Goal: Information Seeking & Learning: Learn about a topic

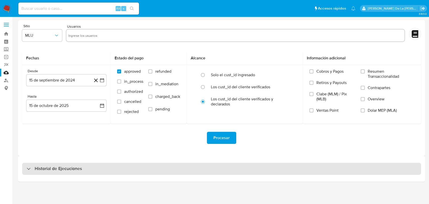
click at [41, 166] on h3 "Historial de Ejecuciones" at bounding box center [58, 169] width 47 height 6
select select "10"
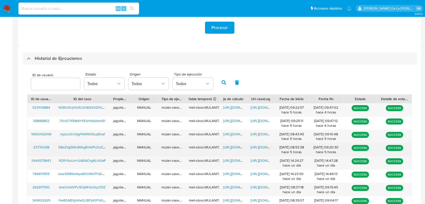
scroll to position [139, 0]
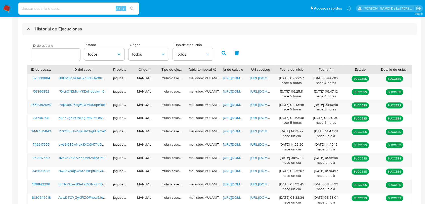
click at [10, 5] on img at bounding box center [7, 8] width 9 height 9
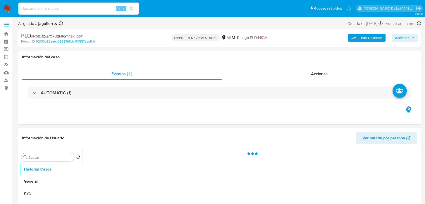
select select "10"
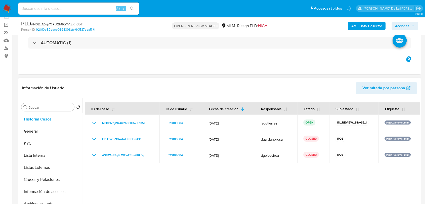
scroll to position [56, 0]
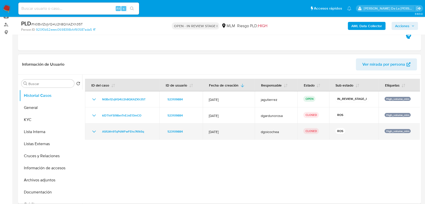
click at [90, 134] on td "ASfLWn9TqPdWFwFEhs7Kfk5q" at bounding box center [122, 131] width 74 height 16
click at [94, 131] on icon "Mostrar/Ocultar" at bounding box center [94, 131] width 6 height 6
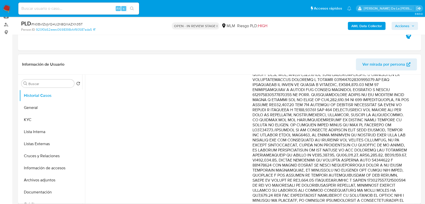
scroll to position [203, 0]
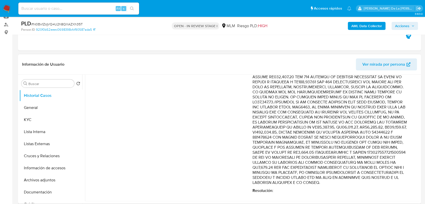
drag, startPoint x: 401, startPoint y: 182, endPoint x: 320, endPoint y: 102, distance: 113.3
click at [320, 102] on p "Comentario :" at bounding box center [330, 67] width 157 height 236
click at [43, 177] on button "Archivos adjuntos" at bounding box center [48, 180] width 59 height 12
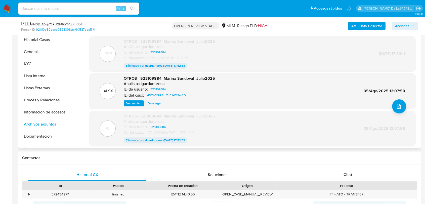
scroll to position [41, 0]
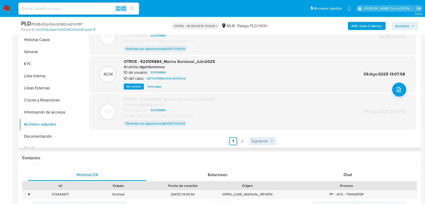
click at [260, 140] on span "Siguiente" at bounding box center [259, 141] width 17 height 4
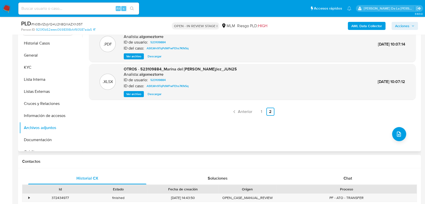
scroll to position [28, 0]
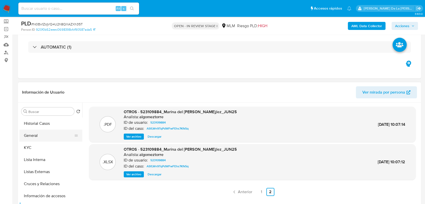
click at [33, 137] on button "General" at bounding box center [48, 135] width 59 height 12
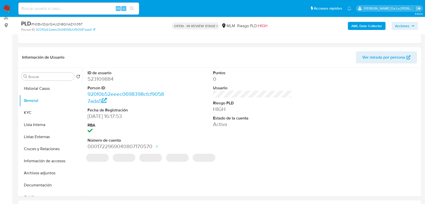
scroll to position [84, 0]
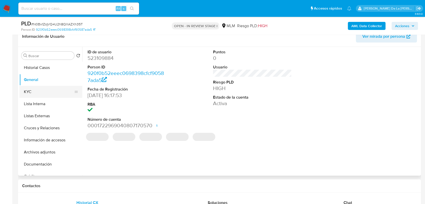
click at [50, 94] on button "KYC" at bounding box center [48, 92] width 59 height 12
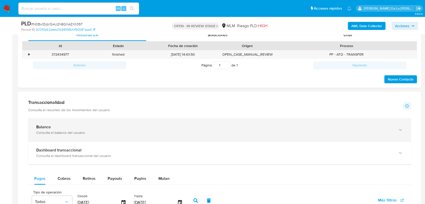
scroll to position [112, 0]
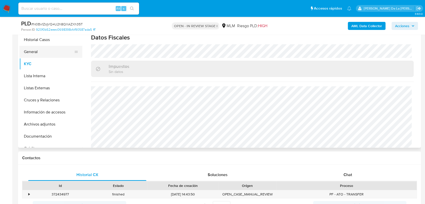
click at [54, 47] on button "General" at bounding box center [48, 52] width 59 height 12
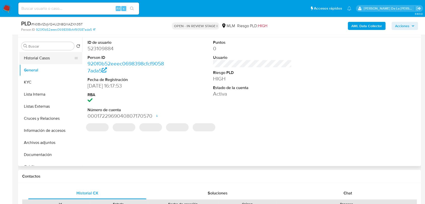
scroll to position [84, 0]
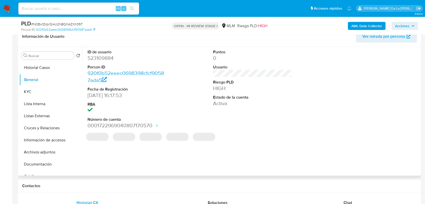
click at [95, 58] on dd "523109884" at bounding box center [126, 58] width 79 height 7
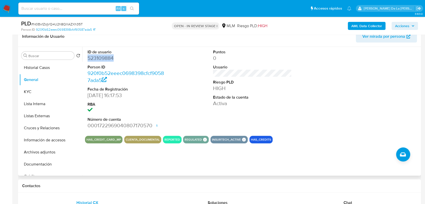
copy dd "523109884"
click at [36, 93] on button "KYC" at bounding box center [48, 92] width 59 height 12
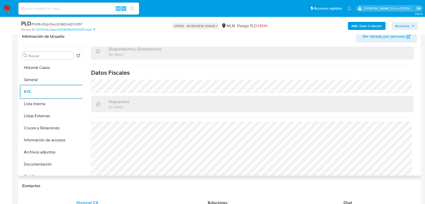
scroll to position [304, 0]
click at [36, 112] on button "Listas Externas" at bounding box center [48, 116] width 59 height 12
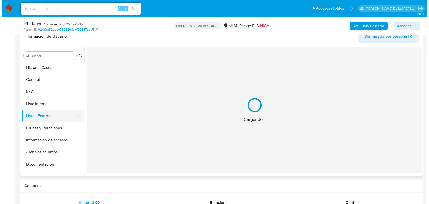
scroll to position [0, 0]
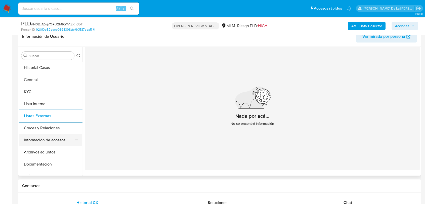
click at [40, 138] on button "Información de accesos" at bounding box center [48, 140] width 59 height 12
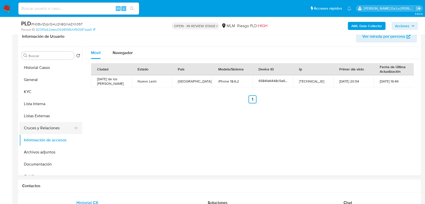
click at [40, 124] on button "Cruces y Relaciones" at bounding box center [48, 128] width 59 height 12
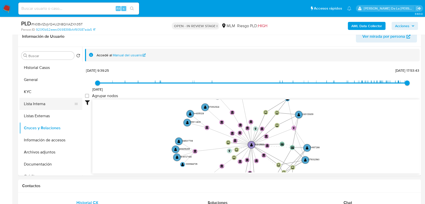
click at [40, 102] on button "Lista Interna" at bounding box center [48, 104] width 59 height 12
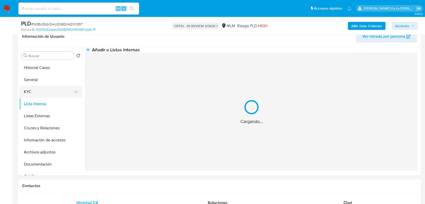
click at [37, 87] on button "KYC" at bounding box center [48, 92] width 59 height 12
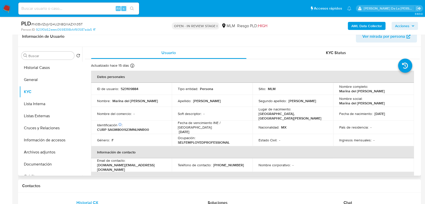
click at [367, 91] on p "Marina del Carmen Sandoval González" at bounding box center [361, 91] width 45 height 5
drag, startPoint x: 398, startPoint y: 92, endPoint x: 337, endPoint y: 89, distance: 61.9
click at [336, 89] on td "Nombre completo : Marina del Carmen Sandoval González" at bounding box center [373, 89] width 81 height 12
click at [52, 143] on button "Información de accesos" at bounding box center [48, 140] width 59 height 12
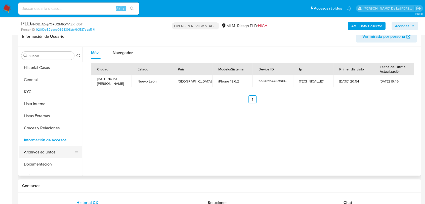
click at [51, 151] on button "Archivos adjuntos" at bounding box center [48, 152] width 59 height 12
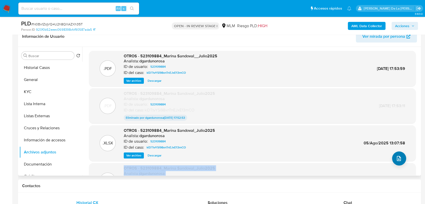
click at [403, 160] on div ".PDF OTROS - 523109884_Marina Sandoval__Julio2025 Analista: dgardunorosa ID de …" at bounding box center [252, 132] width 326 height 163
click at [401, 159] on button "upload-file" at bounding box center [399, 158] width 14 height 14
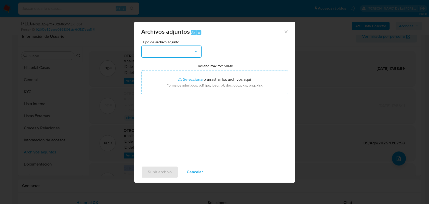
click at [151, 48] on button "button" at bounding box center [171, 51] width 60 height 12
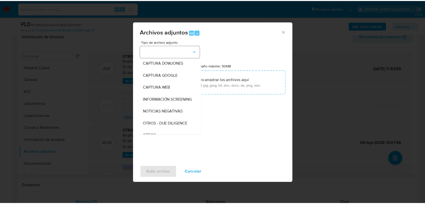
scroll to position [26, 0]
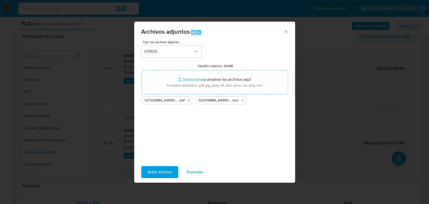
click at [160, 171] on span "Subir archivo" at bounding box center [160, 171] width 24 height 11
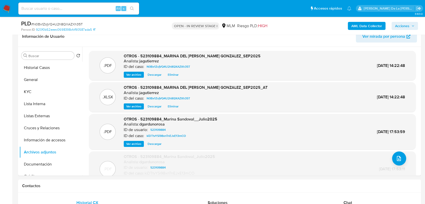
click at [398, 24] on span "Acciones" at bounding box center [402, 26] width 14 height 8
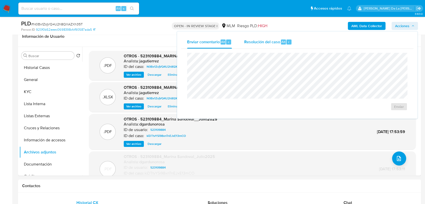
click at [269, 39] on span "Resolución del caso" at bounding box center [262, 42] width 36 height 6
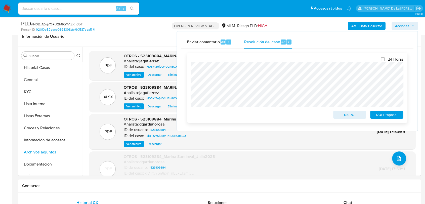
click at [376, 117] on span "ROI Proposal" at bounding box center [386, 114] width 26 height 7
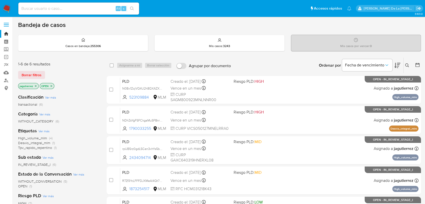
click at [35, 85] on icon "close-filter" at bounding box center [35, 85] width 3 height 3
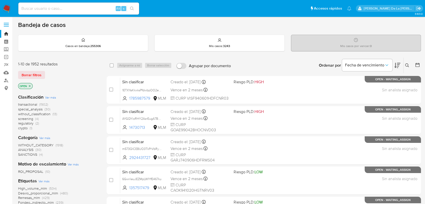
click at [27, 119] on span "screening" at bounding box center [25, 118] width 15 height 5
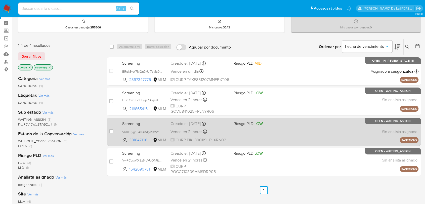
scroll to position [28, 0]
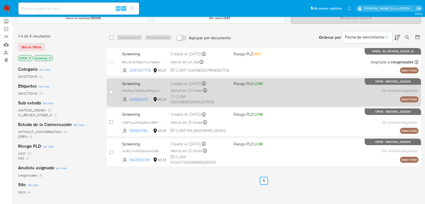
click at [227, 95] on span "CURP GOVU841025HPLNYR06" at bounding box center [199, 99] width 59 height 11
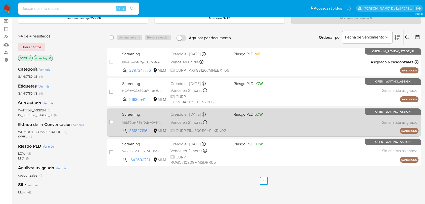
click at [245, 133] on div "Screening Vh8T0yghP41sAWLyV9MiYEvr 381847196 MLM Riesgo PLD: LOW Creado el: 15/…" at bounding box center [269, 122] width 298 height 25
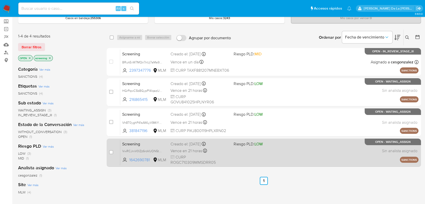
click at [255, 154] on div "Screening VwRCJrxV0lZz6roVUON5txXd 1642690781 MLM Riesgo PLD: LOW Creado el: 15…" at bounding box center [269, 152] width 298 height 25
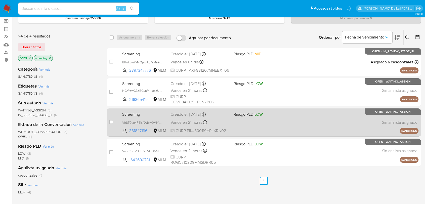
scroll to position [0, 0]
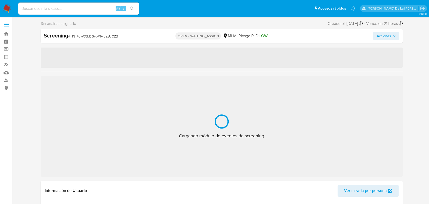
select select "10"
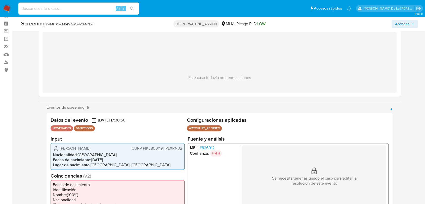
scroll to position [28, 0]
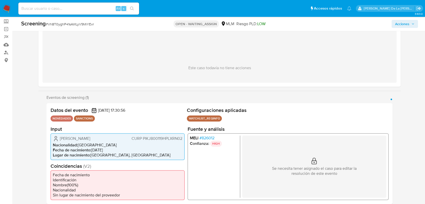
click at [205, 134] on div "MELI # 826012 Confianza: HIGH Se necesita tener asignado el caso para editar la…" at bounding box center [287, 166] width 201 height 67
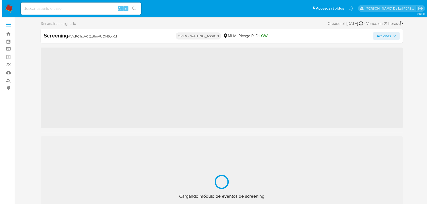
scroll to position [56, 0]
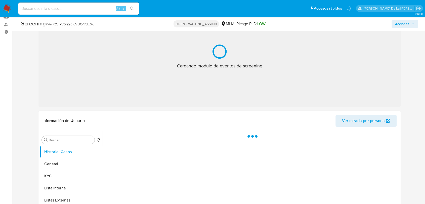
select select "10"
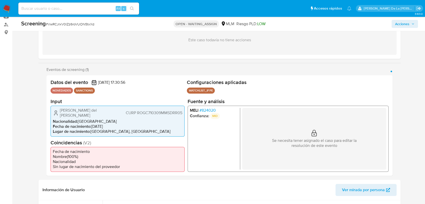
click at [207, 113] on span "# 824020" at bounding box center [207, 110] width 16 height 5
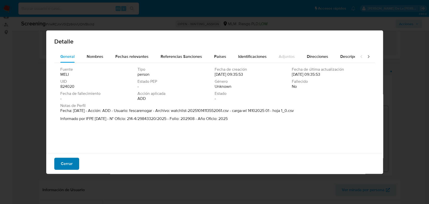
click at [57, 169] on div "Cerrar" at bounding box center [214, 163] width 337 height 20
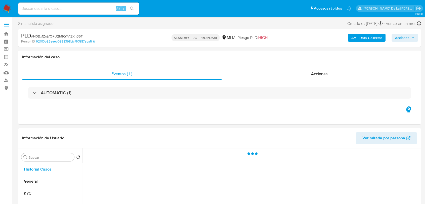
select select "10"
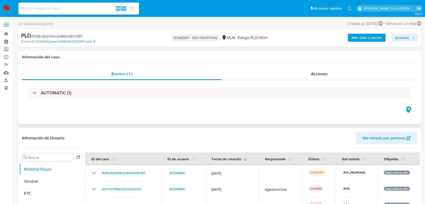
click at [209, 121] on div "Eventos ( 1 ) Acciones AUTOMATIC (1)" at bounding box center [219, 94] width 402 height 60
drag, startPoint x: 0, startPoint y: 6, endPoint x: 6, endPoint y: 6, distance: 5.3
click at [0, 6] on nav "Pausado Ver notificaciones Alt s Accesos rápidos Presiona las siguientes teclas…" at bounding box center [212, 8] width 425 height 17
click at [6, 6] on img at bounding box center [7, 8] width 9 height 9
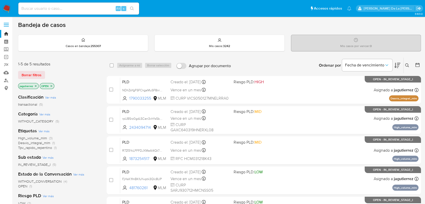
click at [40, 138] on span "High_volume_mlm" at bounding box center [32, 137] width 29 height 5
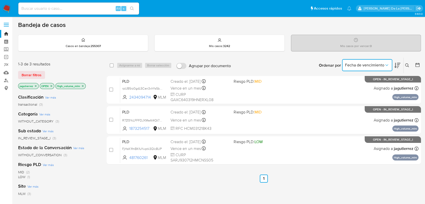
drag, startPoint x: 382, startPoint y: 65, endPoint x: 378, endPoint y: 70, distance: 6.9
click at [381, 65] on span "Fecha de vencimiento" at bounding box center [364, 65] width 39 height 5
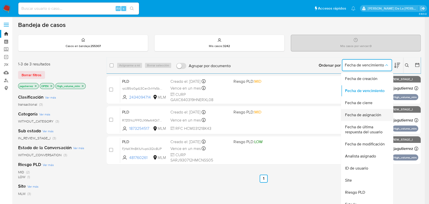
click at [364, 115] on span "Fecha de asignación" at bounding box center [363, 114] width 36 height 5
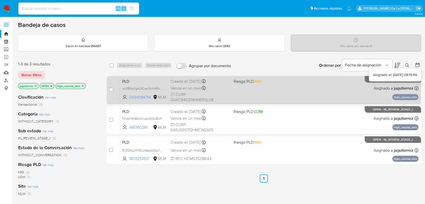
click at [328, 88] on div "PLD rpUB5rz0gdL5Cen3xhYs5bNl 2434094714 MLM Riesgo PLD: MID Creado el: 12/09/20…" at bounding box center [269, 89] width 298 height 25
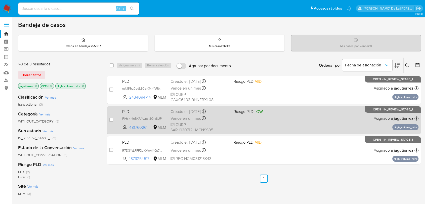
click at [298, 120] on div "PLD FjHsK1fmBKfuYwptk3QIc8UP 481760261 MLM Riesgo PLD: LOW Creado el: 12/09/202…" at bounding box center [269, 119] width 298 height 25
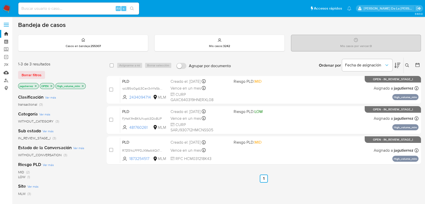
click at [5, 69] on link "Mulan" at bounding box center [30, 73] width 60 height 8
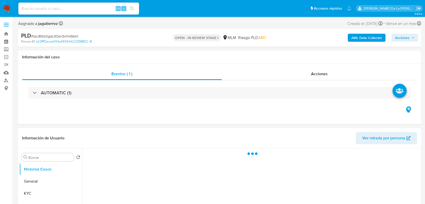
select select "10"
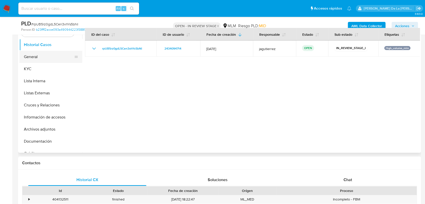
scroll to position [84, 0]
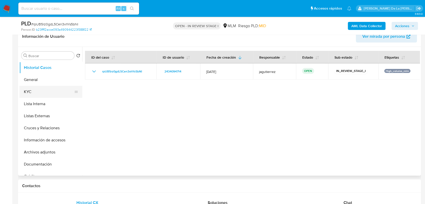
click at [46, 87] on button "KYC" at bounding box center [48, 92] width 59 height 12
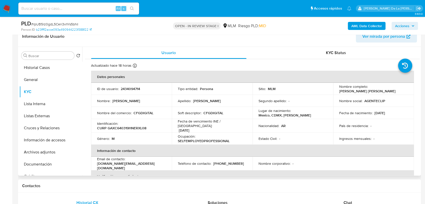
click at [142, 111] on p "CFGDIGITAL" at bounding box center [143, 113] width 20 height 5
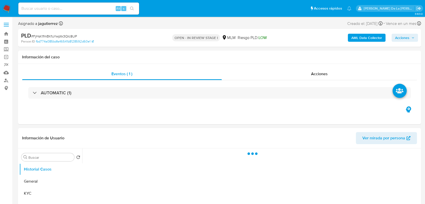
select select "10"
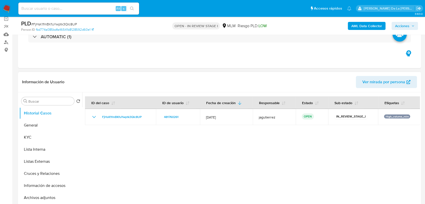
scroll to position [84, 0]
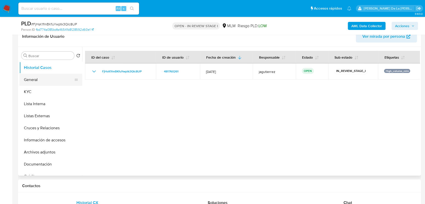
click at [42, 78] on button "General" at bounding box center [48, 80] width 59 height 12
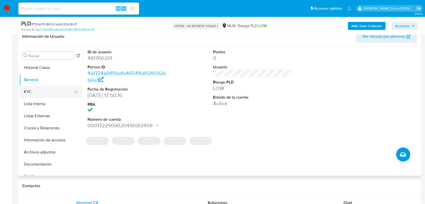
click at [45, 89] on button "KYC" at bounding box center [48, 92] width 59 height 12
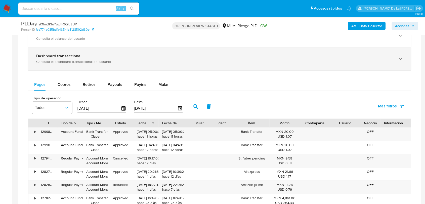
scroll to position [363, 0]
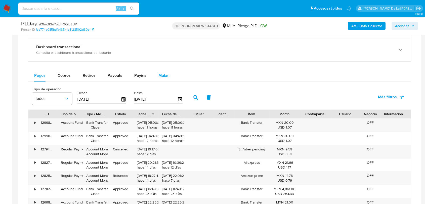
click at [163, 74] on span "Mulan" at bounding box center [163, 75] width 11 height 6
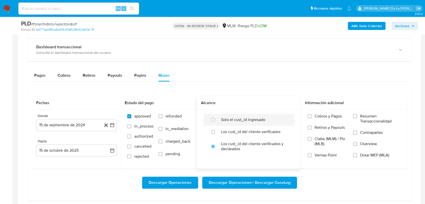
click at [226, 116] on div "Solo el cust_id ingresado" at bounding box center [254, 120] width 66 height 12
radio input "true"
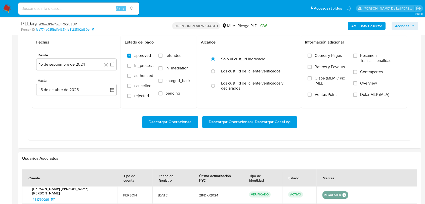
scroll to position [391, 0]
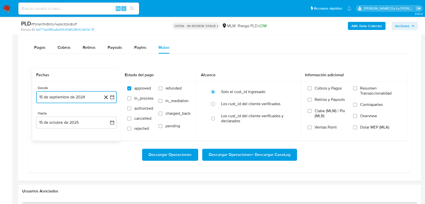
click at [115, 95] on button "15 de septiembre de 2024" at bounding box center [76, 97] width 80 height 12
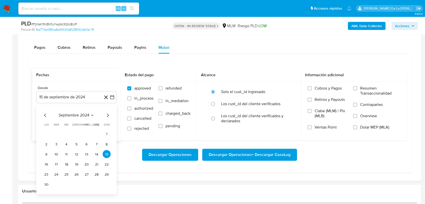
click at [105, 118] on div "septiembre 2024 septiembre 2024 lun lunes mar martes mié miércoles jue jueves v…" at bounding box center [76, 150] width 68 height 76
click at [107, 115] on icon "Mes siguiente" at bounding box center [107, 115] width 6 height 6
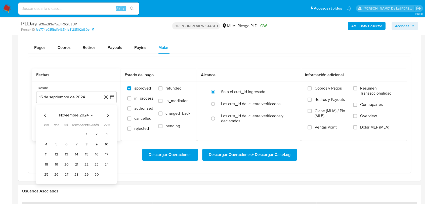
click at [107, 115] on icon "Mes siguiente" at bounding box center [107, 115] width 6 height 6
click at [95, 133] on button "1" at bounding box center [96, 134] width 8 height 8
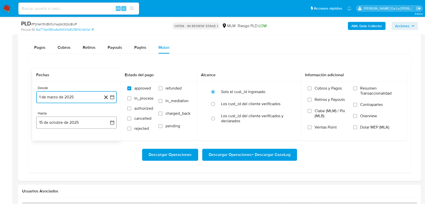
click at [90, 120] on button "15 de octubre de 2025" at bounding box center [76, 122] width 80 height 12
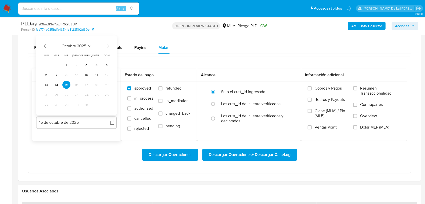
click at [46, 48] on icon "Mes anterior" at bounding box center [45, 46] width 6 height 6
click at [106, 103] on button "31" at bounding box center [106, 105] width 8 height 8
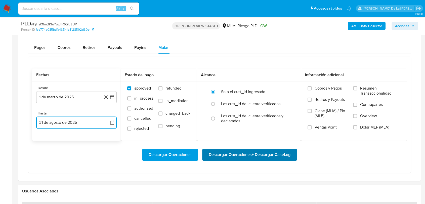
click at [238, 152] on span "Descargar Operaciones + Descargar CaseLog" at bounding box center [249, 154] width 82 height 11
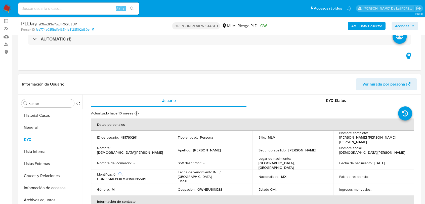
scroll to position [0, 0]
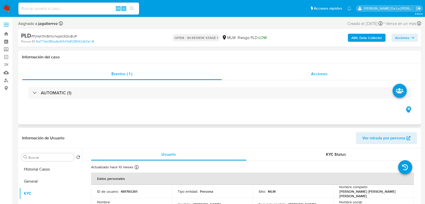
click at [320, 76] on span "Acciones" at bounding box center [319, 74] width 17 height 6
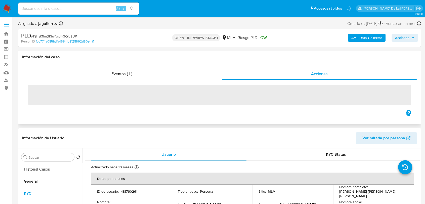
click at [148, 81] on div "‌" at bounding box center [219, 94] width 394 height 29
drag, startPoint x: 120, startPoint y: 77, endPoint x: 108, endPoint y: 81, distance: 13.3
click at [119, 77] on span "Eventos ( 1 )" at bounding box center [121, 74] width 21 height 6
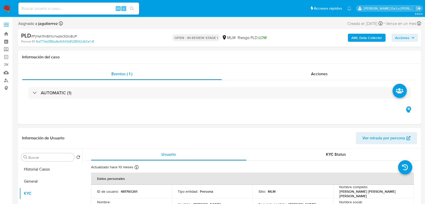
click at [45, 94] on h3 "AUTOMATIC (1)" at bounding box center [56, 93] width 31 height 6
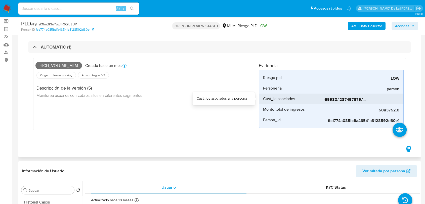
scroll to position [0, 34]
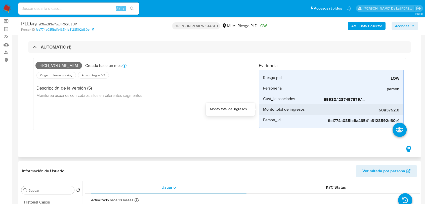
drag, startPoint x: 348, startPoint y: 105, endPoint x: 384, endPoint y: 104, distance: 36.7
click at [392, 104] on div "5083752.0" at bounding box center [361, 109] width 75 height 11
drag, startPoint x: 340, startPoint y: 104, endPoint x: 251, endPoint y: 108, distance: 88.7
click at [283, 107] on li "Monto total de ingresos 5083752.0" at bounding box center [331, 109] width 144 height 11
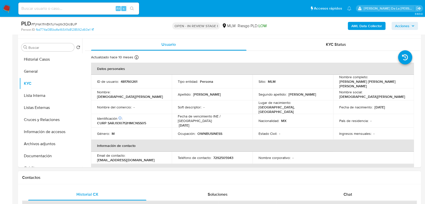
scroll to position [195, 0]
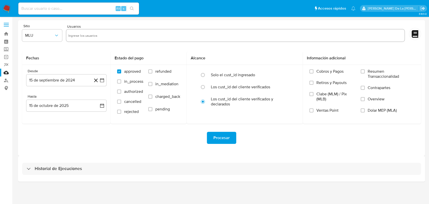
click at [81, 160] on div "Historial de Ejecuciones" at bounding box center [221, 169] width 407 height 26
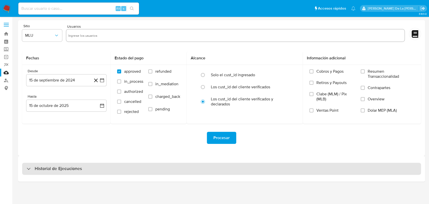
click at [70, 173] on div "Historial de Ejecuciones" at bounding box center [221, 169] width 399 height 12
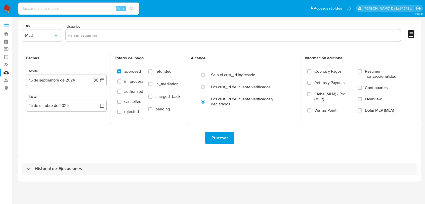
select select "10"
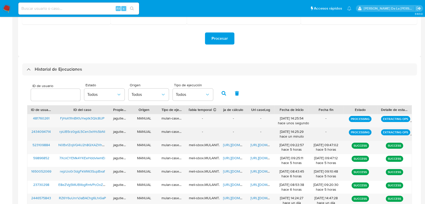
scroll to position [112, 0]
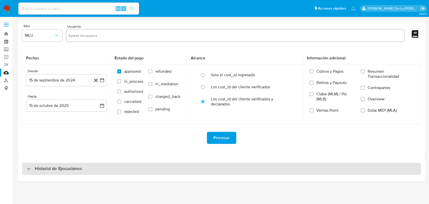
click at [60, 166] on h3 "Historial de Ejecuciones" at bounding box center [58, 169] width 47 height 6
select select "10"
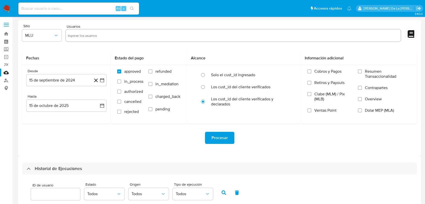
click at [9, 9] on img at bounding box center [7, 8] width 9 height 9
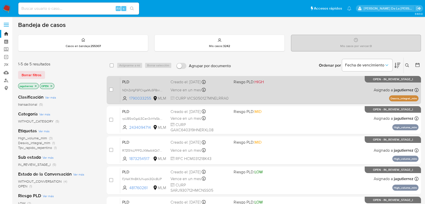
click at [299, 96] on div "PLD NDhZsYgFSFCkgaMuSF8nr5zE 1790033255 MLM Riesgo PLD: HIGH Creado el: [DATE] …" at bounding box center [269, 89] width 298 height 25
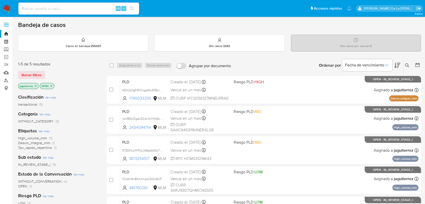
scroll to position [102, 0]
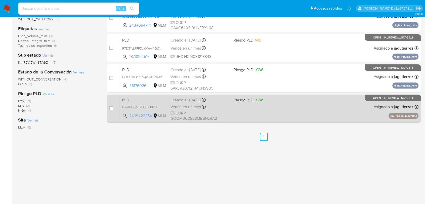
click at [311, 97] on div "PLD DanBdp6f5F2Q31pd0I2tXNT4 2499422254 MLM Riesgo PLD: LOW Creado el: [DATE] C…" at bounding box center [269, 108] width 298 height 25
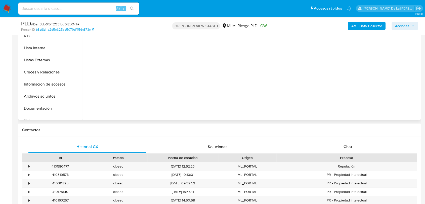
select select "10"
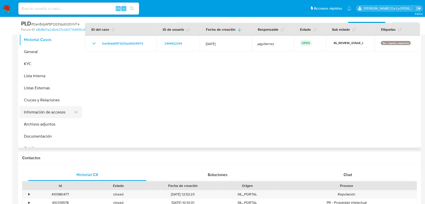
click at [53, 111] on button "Información de accesos" at bounding box center [48, 112] width 59 height 12
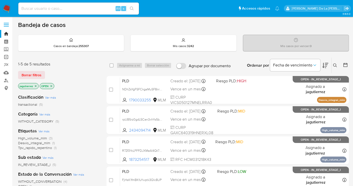
click at [7, 57] on link "Operaciones masivas" at bounding box center [30, 57] width 60 height 8
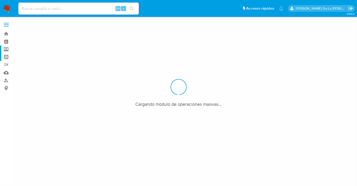
click at [5, 47] on label "Screening" at bounding box center [30, 49] width 60 height 8
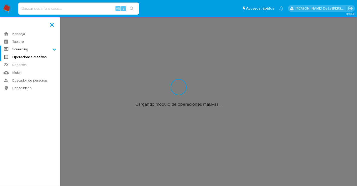
click at [0, 0] on input "Screening" at bounding box center [0, 0] width 0 height 0
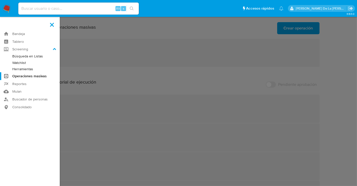
click at [20, 67] on link "Herramientas" at bounding box center [30, 69] width 60 height 6
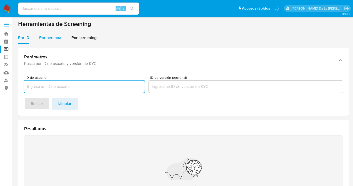
click at [57, 35] on span "Por persona" at bounding box center [50, 38] width 22 height 6
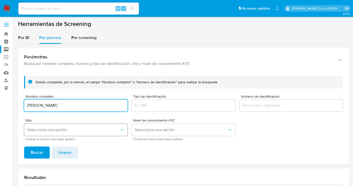
type input "[PERSON_NAME]"
click at [60, 130] on span "Selecciona una opción" at bounding box center [73, 129] width 92 height 5
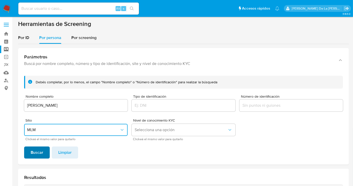
click at [32, 150] on span "Buscar" at bounding box center [37, 152] width 13 height 11
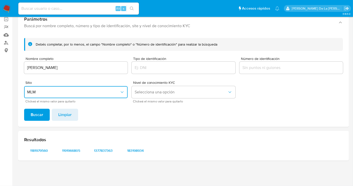
scroll to position [37, 0]
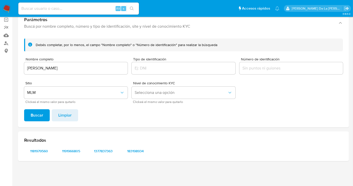
click at [50, 145] on div "Resultados 1181979560 1191966805 1377837363 183198934" at bounding box center [183, 146] width 331 height 30
click at [37, 149] on span "1181979560" at bounding box center [39, 150] width 23 height 7
click at [71, 152] on span "1191966805" at bounding box center [71, 150] width 23 height 7
click at [104, 152] on span "1377837363" at bounding box center [103, 150] width 23 height 7
click at [136, 149] on span "183198934" at bounding box center [135, 150] width 23 height 7
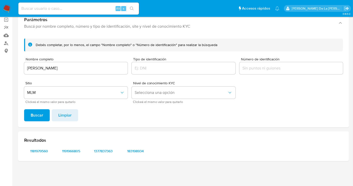
click at [52, 63] on div "ARANTZA CABRERA HERNANDEZ" at bounding box center [75, 68] width 103 height 12
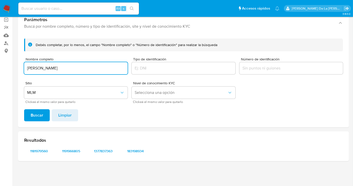
click at [49, 66] on input "ARANTZA CABRERA HERNANDEZ" at bounding box center [75, 68] width 103 height 7
type input "NORMA TORRES SALOME"
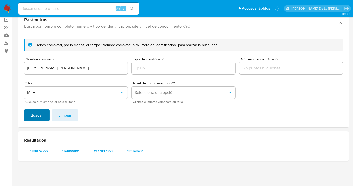
click at [34, 117] on span "Buscar" at bounding box center [37, 115] width 13 height 11
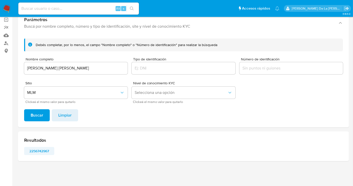
click at [39, 153] on span "2256742967" at bounding box center [39, 150] width 23 height 7
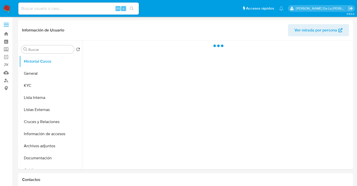
select select "10"
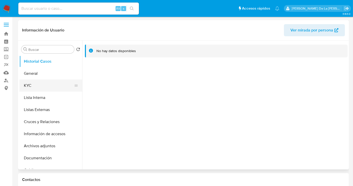
click at [38, 84] on button "KYC" at bounding box center [48, 85] width 59 height 12
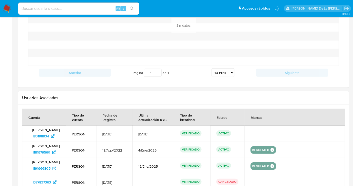
scroll to position [479, 0]
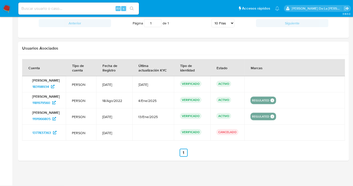
click at [225, 105] on td "ACTIVO" at bounding box center [227, 100] width 34 height 16
click at [42, 102] on span "1181979560" at bounding box center [41, 102] width 18 height 8
click at [42, 123] on span "1191966805" at bounding box center [41, 119] width 18 height 8
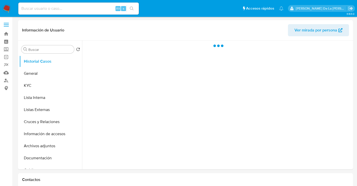
select select "10"
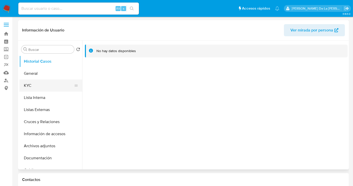
click at [34, 79] on button "KYC" at bounding box center [48, 85] width 59 height 12
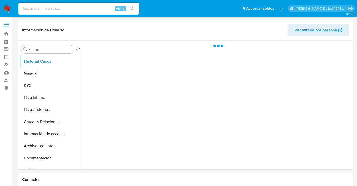
select select "10"
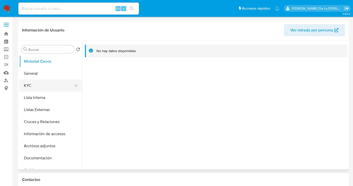
click at [52, 83] on button "KYC" at bounding box center [48, 85] width 59 height 12
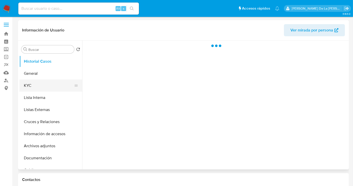
click at [34, 84] on button "KYC" at bounding box center [48, 85] width 59 height 12
select select "10"
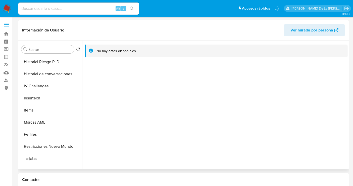
scroll to position [220, 0]
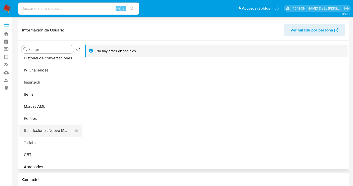
click at [33, 130] on button "Restricciones Nuevo Mundo" at bounding box center [48, 130] width 59 height 12
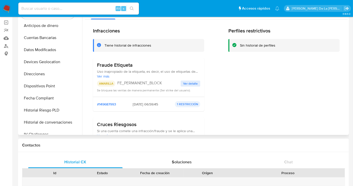
scroll to position [0, 0]
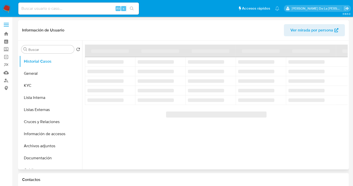
select select "10"
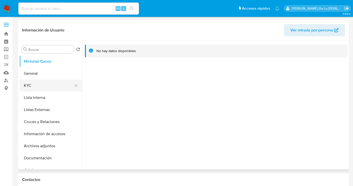
click at [50, 80] on button "KYC" at bounding box center [48, 85] width 59 height 12
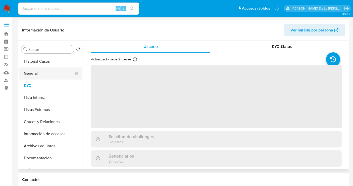
click at [44, 72] on button "General" at bounding box center [48, 73] width 59 height 12
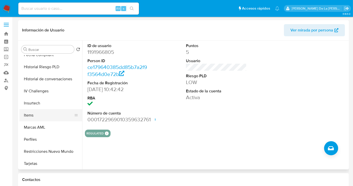
scroll to position [210, 0]
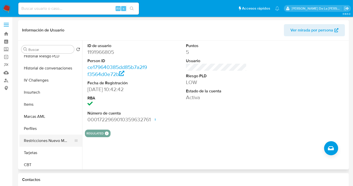
click at [41, 137] on button "Restricciones Nuevo Mundo" at bounding box center [48, 140] width 59 height 12
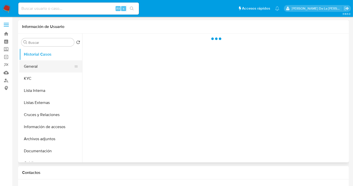
select select "10"
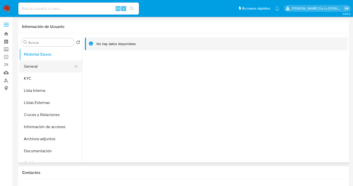
click at [38, 66] on button "General" at bounding box center [48, 66] width 59 height 12
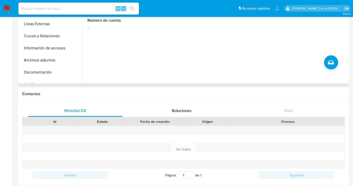
scroll to position [77, 0]
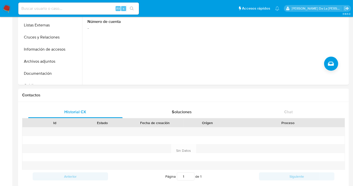
click at [5, 8] on img at bounding box center [7, 8] width 9 height 9
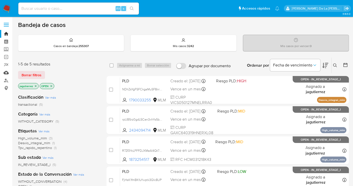
click at [6, 72] on link "Mulan" at bounding box center [30, 73] width 60 height 8
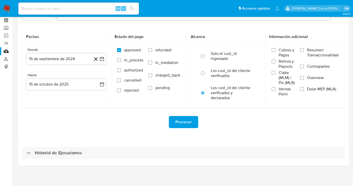
scroll to position [22, 0]
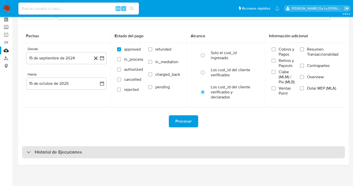
click at [56, 146] on div "Historial de Ejecuciones" at bounding box center [183, 152] width 323 height 12
select select "10"
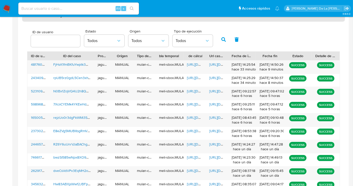
scroll to position [159, 0]
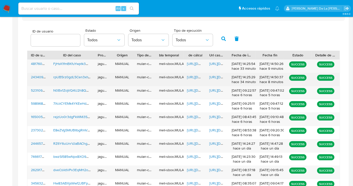
click at [69, 77] on span "rpUB5rz0gdL5Cen3xhYs5bNl" at bounding box center [76, 76] width 46 height 5
click at [193, 76] on span "[URL][DOMAIN_NAME]" at bounding box center [204, 76] width 35 height 5
click at [215, 76] on span "https://docs.google.com/document/d/1byluPPbWp0B1UZstzeTi_TnrMlfFZZ-gmcQomwuCAbY…" at bounding box center [226, 76] width 35 height 5
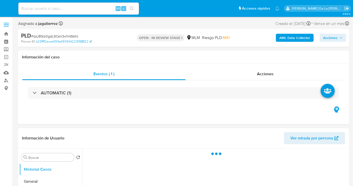
select select "10"
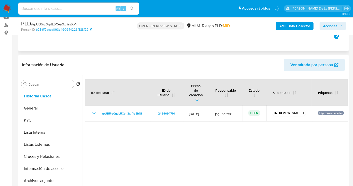
scroll to position [56, 0]
click at [44, 114] on button "KYC" at bounding box center [48, 120] width 59 height 12
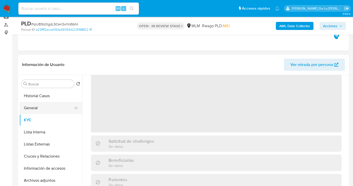
scroll to position [30, 0]
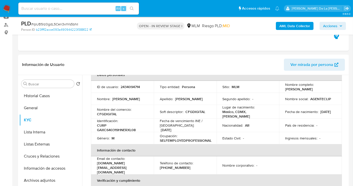
click at [276, 106] on td "Lugar de nacimiento : Mexico, CDMX, Alvaro Obregon" at bounding box center [248, 112] width 63 height 14
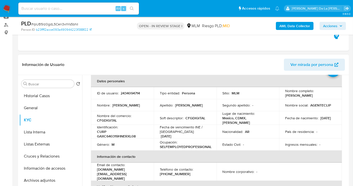
drag, startPoint x: 282, startPoint y: 93, endPoint x: 320, endPoint y: 94, distance: 38.4
click at [320, 94] on td "Nombre completo : Claudio Fabian Garcia" at bounding box center [310, 93] width 63 height 12
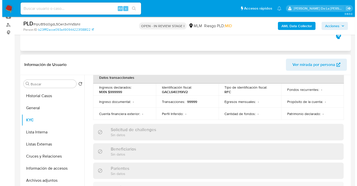
scroll to position [161, 0]
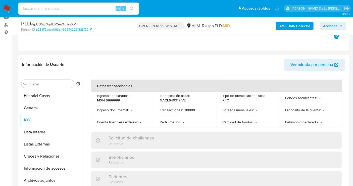
click at [281, 24] on b "AML Data Collector" at bounding box center [294, 26] width 31 height 8
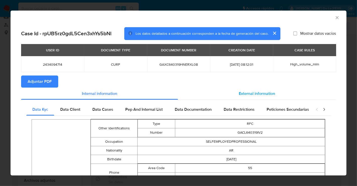
click at [243, 91] on span "External information" at bounding box center [257, 93] width 36 height 6
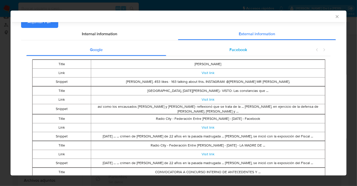
scroll to position [60, 0]
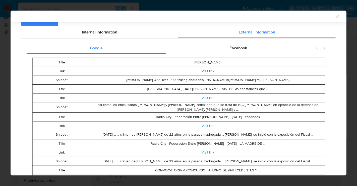
click at [202, 71] on link "Visit link" at bounding box center [208, 70] width 13 height 5
click at [203, 95] on link "Visit link" at bounding box center [208, 97] width 13 height 5
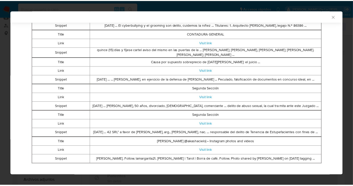
scroll to position [234, 0]
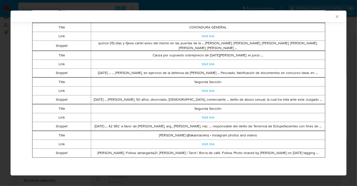
click at [0, 94] on div "AML Data Collector Case Id - rpUB5rz0gdL5Cen3xhYs5bNl Los datos detallados a co…" at bounding box center [178, 93] width 357 height 186
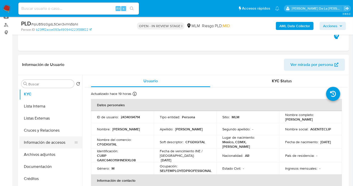
scroll to position [29, 0]
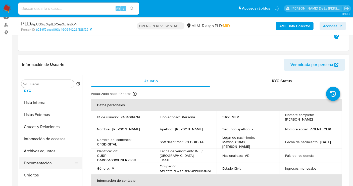
click at [44, 165] on button "Documentación" at bounding box center [48, 163] width 59 height 12
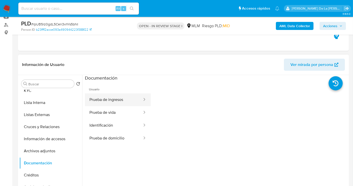
click at [118, 98] on button "Prueba de ingresos" at bounding box center [114, 99] width 58 height 13
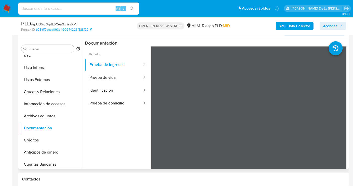
scroll to position [91, 0]
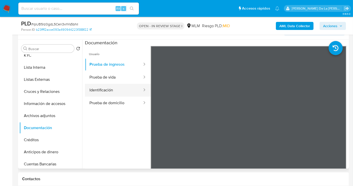
click at [101, 96] on button "Identificación" at bounding box center [114, 90] width 58 height 13
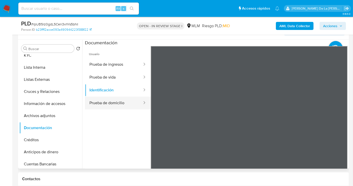
click at [119, 102] on button "Prueba de domicilio" at bounding box center [114, 102] width 58 height 13
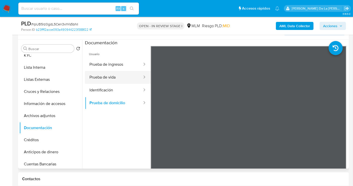
click at [99, 81] on button "Prueba de vida" at bounding box center [114, 77] width 58 height 13
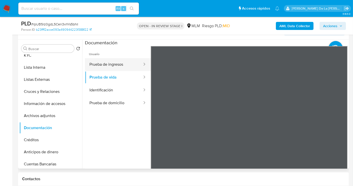
click at [121, 64] on button "Prueba de ingresos" at bounding box center [114, 64] width 58 height 13
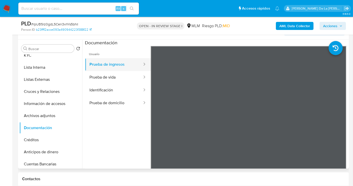
scroll to position [44, 0]
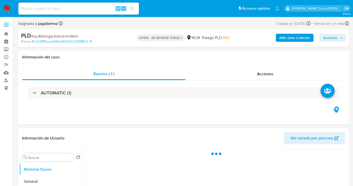
select select "10"
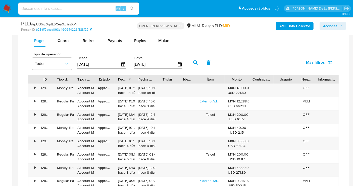
scroll to position [423, 0]
click at [61, 39] on span "Cobros" at bounding box center [64, 40] width 13 height 6
select select "10"
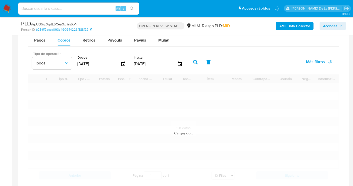
click at [56, 61] on span "Todos" at bounding box center [49, 63] width 29 height 5
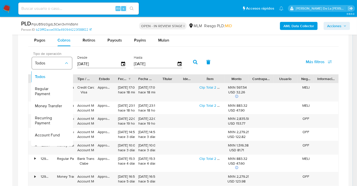
click at [59, 63] on span "Todos" at bounding box center [49, 63] width 29 height 5
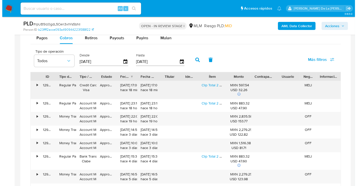
scroll to position [403, 0]
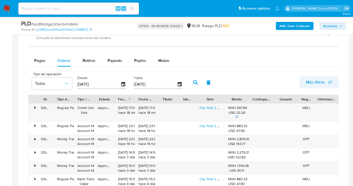
click at [322, 84] on span "Más filtros" at bounding box center [315, 82] width 19 height 12
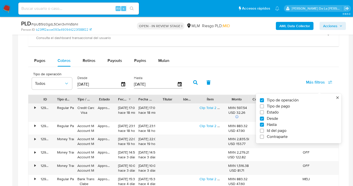
click at [275, 112] on span "Estado" at bounding box center [273, 112] width 12 height 5
click at [264, 112] on input "Estado" at bounding box center [262, 112] width 4 height 4
checkbox input "true"
type input "[DATE]"
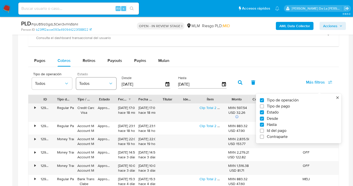
click at [87, 86] on button "Todos" at bounding box center [96, 83] width 40 height 12
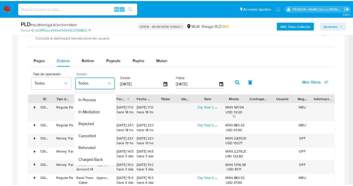
scroll to position [49, 0]
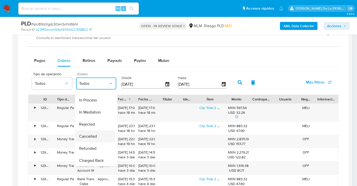
click at [87, 134] on span "Cancelled" at bounding box center [88, 136] width 18 height 5
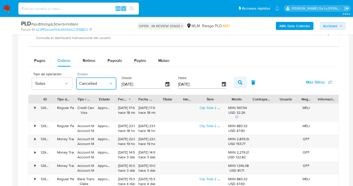
click at [238, 80] on icon "button" at bounding box center [240, 82] width 5 height 5
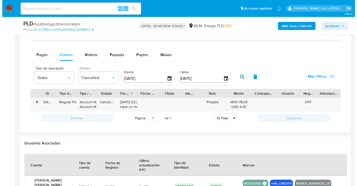
scroll to position [408, 0]
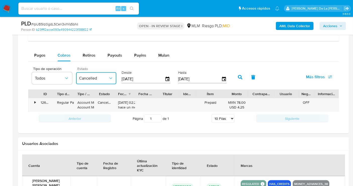
click at [111, 79] on icon "button" at bounding box center [110, 78] width 5 height 5
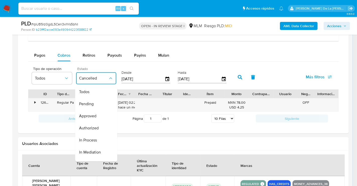
scroll to position [49, 0]
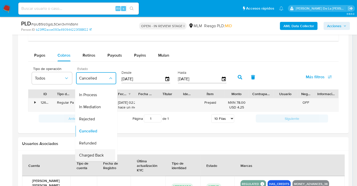
click at [93, 153] on div "Charged Back" at bounding box center [93, 155] width 29 height 12
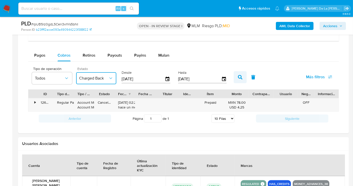
click at [238, 76] on icon "button" at bounding box center [240, 77] width 5 height 5
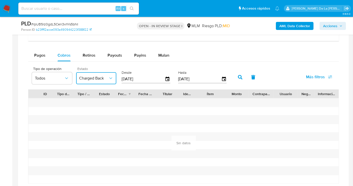
click at [97, 74] on button "Charged Back" at bounding box center [96, 78] width 40 height 12
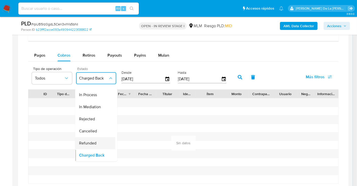
click at [91, 137] on div "Refunded" at bounding box center [93, 143] width 29 height 12
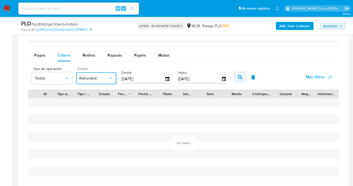
click at [238, 75] on icon "button" at bounding box center [240, 77] width 5 height 5
click at [98, 76] on span "Refunded" at bounding box center [93, 78] width 29 height 5
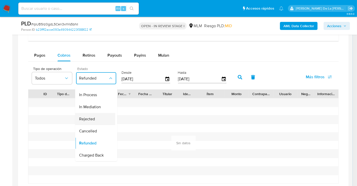
click at [99, 116] on div "Rejected" at bounding box center [93, 119] width 29 height 12
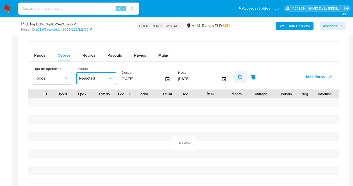
click at [238, 72] on button "button" at bounding box center [240, 77] width 13 height 12
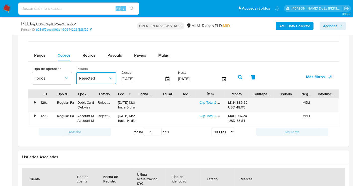
click at [96, 76] on span "Rejected" at bounding box center [93, 78] width 29 height 5
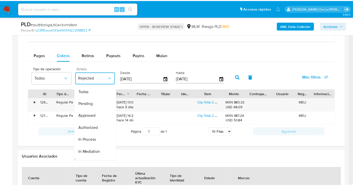
scroll to position [43, 0]
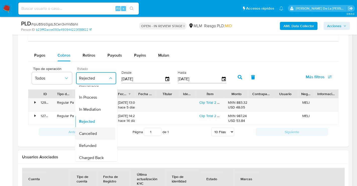
click at [89, 133] on span "Cancelled" at bounding box center [88, 133] width 18 height 5
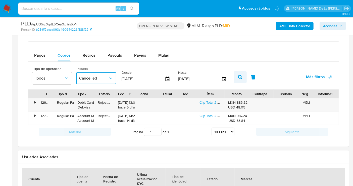
click at [239, 75] on icon "button" at bounding box center [240, 77] width 5 height 5
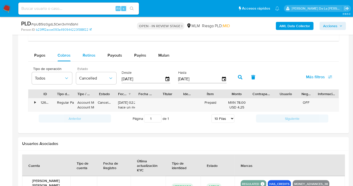
click at [91, 54] on span "Retiros" at bounding box center [89, 55] width 13 height 6
select select "10"
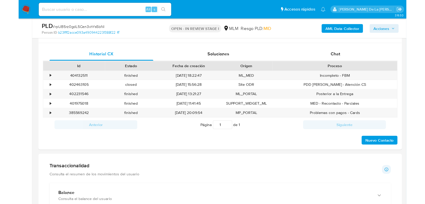
scroll to position [237, 0]
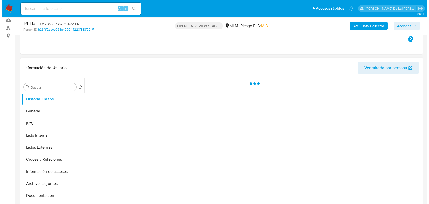
scroll to position [56, 0]
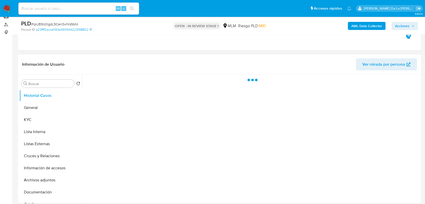
select select "10"
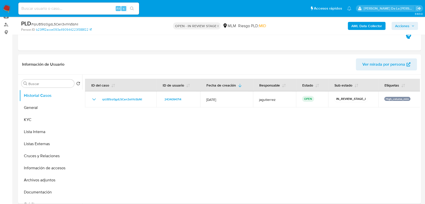
click at [364, 25] on b "AML Data Collector" at bounding box center [366, 26] width 31 height 8
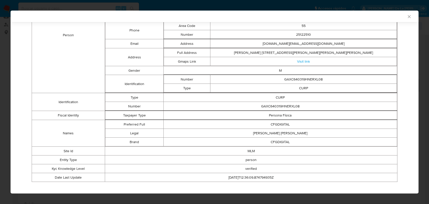
scroll to position [31, 0]
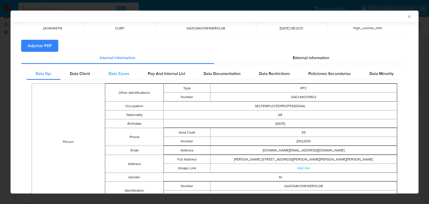
click at [112, 73] on span "Data Cases" at bounding box center [118, 74] width 21 height 6
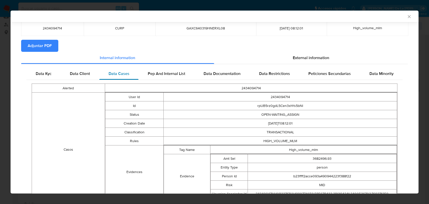
click at [129, 76] on div "Data Cases" at bounding box center [118, 74] width 39 height 12
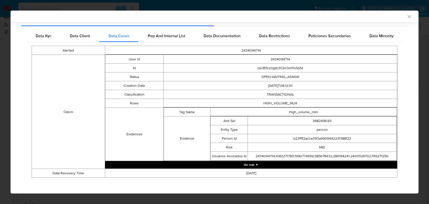
scroll to position [70, 0]
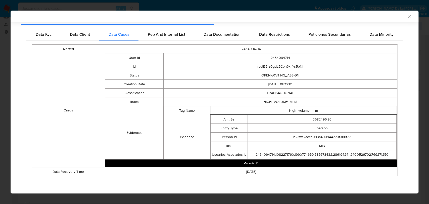
click at [250, 161] on button "Ver más ▼" at bounding box center [251, 163] width 292 height 8
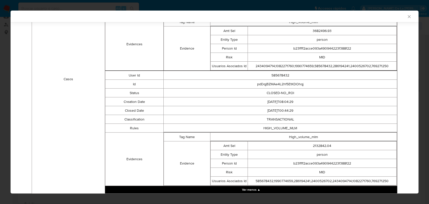
scroll to position [182, 0]
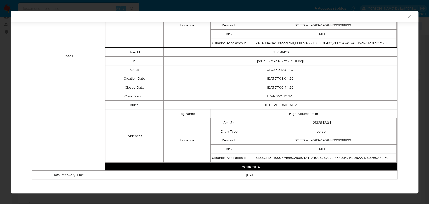
click at [275, 59] on td "pdDqjBZMAe4L2hf5EtKDOhqj" at bounding box center [280, 61] width 233 height 9
copy td "pdDqjBZMAe4L2hf5EtKDOhqj"
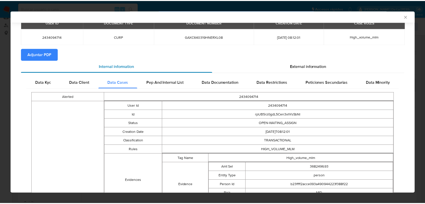
scroll to position [0, 0]
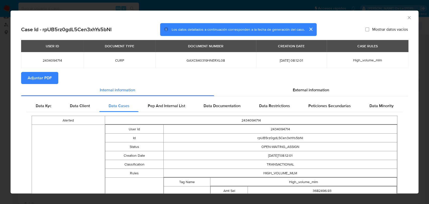
click at [406, 19] on icon "Cerrar ventana" at bounding box center [408, 17] width 5 height 5
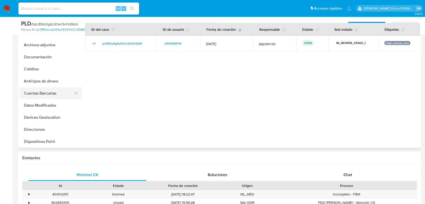
scroll to position [53, 0]
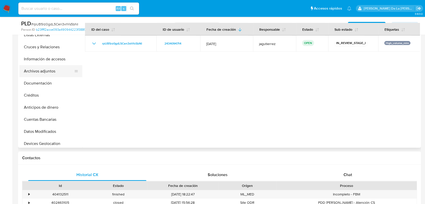
drag, startPoint x: 48, startPoint y: 55, endPoint x: 45, endPoint y: 66, distance: 11.4
click at [48, 55] on button "Información de accesos" at bounding box center [50, 59] width 63 height 12
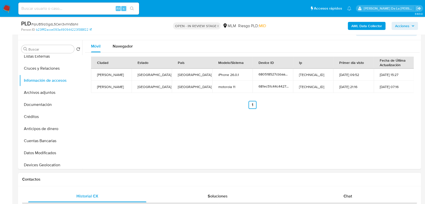
scroll to position [84, 0]
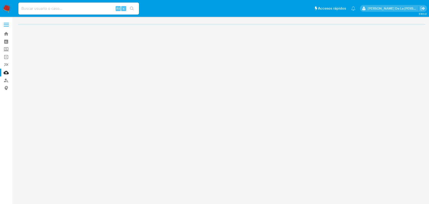
drag, startPoint x: 75, startPoint y: 1, endPoint x: 74, endPoint y: 5, distance: 4.1
click at [75, 3] on div "Alt s" at bounding box center [78, 9] width 121 height 14
click at [74, 6] on input at bounding box center [78, 8] width 121 height 7
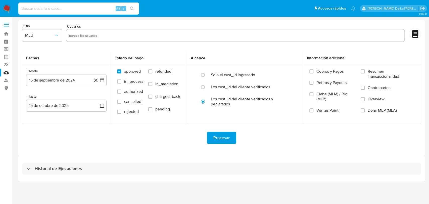
paste input "pdDqjBZMAe4L2hf5EtKDOhqj"
type input "pdDqjBZMAe4L2hf5EtKDOhqj"
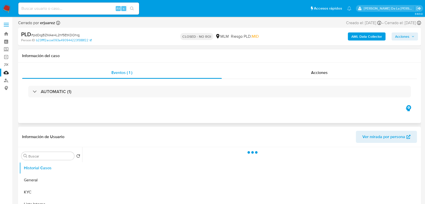
select select "10"
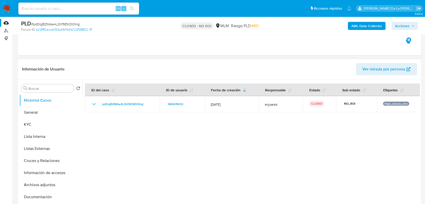
scroll to position [56, 0]
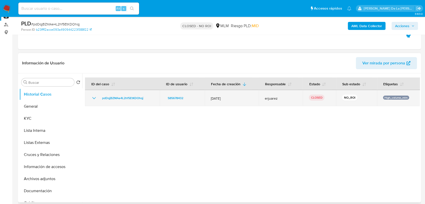
click at [95, 98] on icon "Mostrar/Ocultar" at bounding box center [94, 98] width 6 height 6
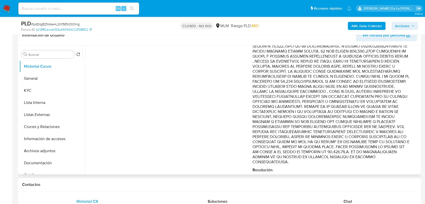
scroll to position [251, 0]
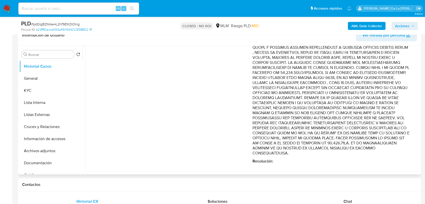
drag, startPoint x: 300, startPoint y: 127, endPoint x: 364, endPoint y: 133, distance: 63.6
click at [364, 133] on p "Comentario :" at bounding box center [330, -1] width 157 height 311
drag, startPoint x: 364, startPoint y: 133, endPoint x: 348, endPoint y: 136, distance: 16.2
click at [364, 134] on p "Comentario :" at bounding box center [330, -1] width 157 height 311
drag, startPoint x: 311, startPoint y: 137, endPoint x: 316, endPoint y: 137, distance: 5.3
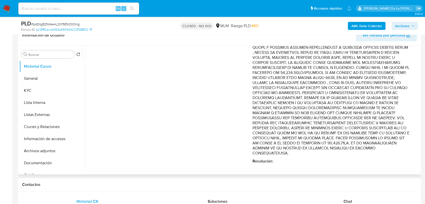
click at [311, 137] on p "Comentario :" at bounding box center [330, -1] width 157 height 311
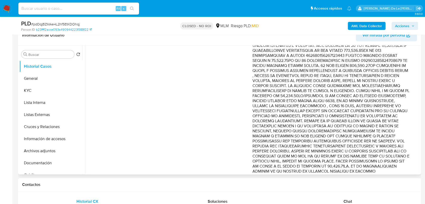
drag, startPoint x: 279, startPoint y: 130, endPoint x: 336, endPoint y: 142, distance: 58.0
click at [336, 142] on p "Comentario :" at bounding box center [330, 22] width 157 height 311
click at [35, 88] on button "KYC" at bounding box center [48, 90] width 59 height 12
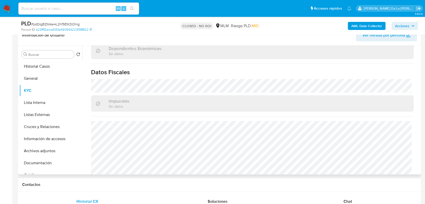
scroll to position [312, 0]
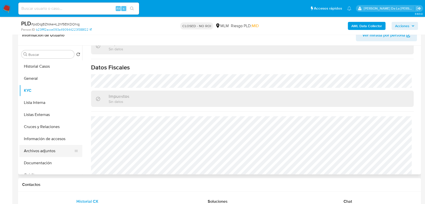
click at [44, 144] on ul "Historial Casos General KYC Lista Interna Listas Externas Cruces y Relaciones I…" at bounding box center [50, 116] width 63 height 113
click at [48, 152] on button "Archivos adjuntos" at bounding box center [48, 151] width 59 height 12
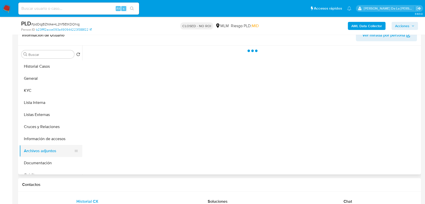
scroll to position [0, 0]
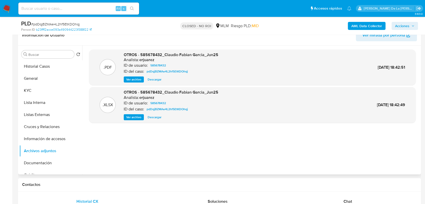
click at [135, 81] on span "Ver archivo" at bounding box center [133, 79] width 15 height 5
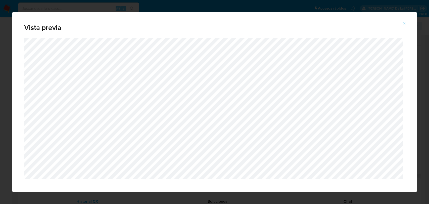
click at [404, 24] on icon "Attachment preview" at bounding box center [404, 23] width 4 height 4
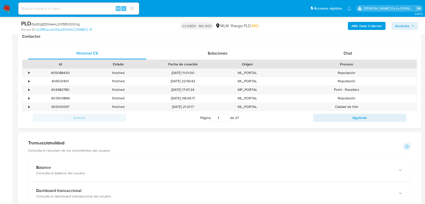
scroll to position [167, 0]
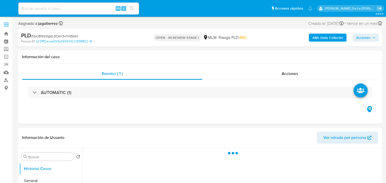
select select "10"
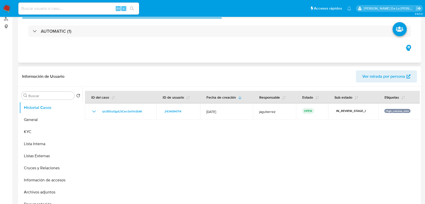
scroll to position [63, 0]
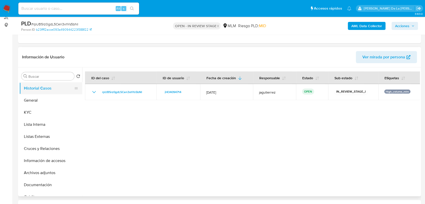
click at [42, 92] on button "Historial Casos" at bounding box center [48, 88] width 59 height 12
click at [36, 98] on button "General" at bounding box center [48, 100] width 59 height 12
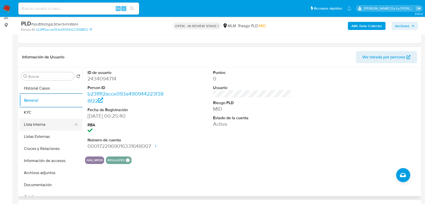
click at [29, 122] on button "Lista Interna" at bounding box center [48, 124] width 59 height 12
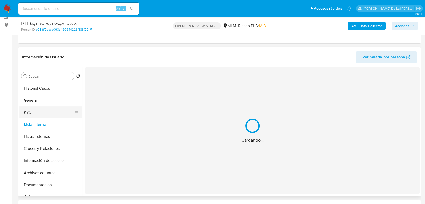
click at [32, 116] on button "KYC" at bounding box center [48, 112] width 59 height 12
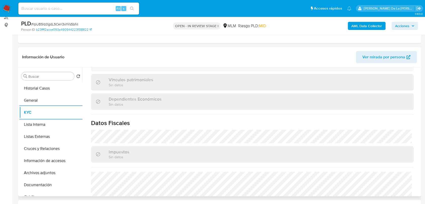
scroll to position [315, 0]
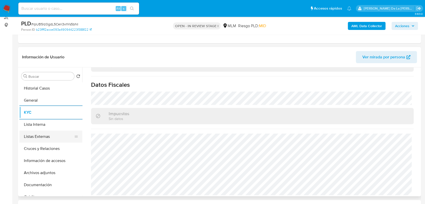
click at [39, 133] on button "Listas Externas" at bounding box center [48, 136] width 59 height 12
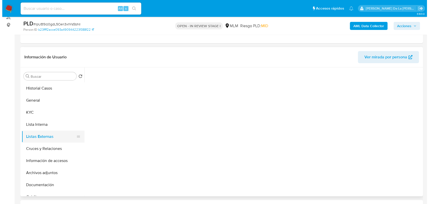
scroll to position [0, 0]
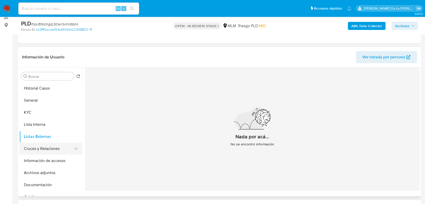
click at [49, 149] on button "Cruces y Relaciones" at bounding box center [48, 148] width 59 height 12
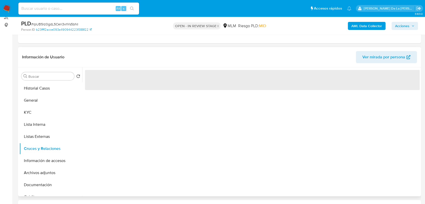
click at [149, 152] on div "‌" at bounding box center [250, 131] width 337 height 129
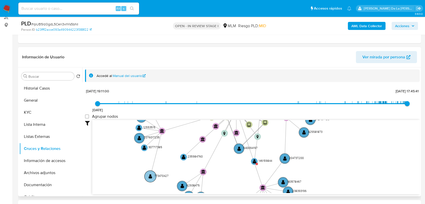
drag, startPoint x: 149, startPoint y: 152, endPoint x: 147, endPoint y: 186, distance: 34.5
click at [147, 182] on circle at bounding box center [150, 176] width 12 height 12
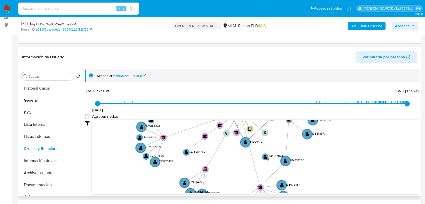
click at [147, 183] on icon "device-681ec027cea590568a552100  user-2434094714  2434094714 C device-68214b8…" at bounding box center [255, 156] width 327 height 73
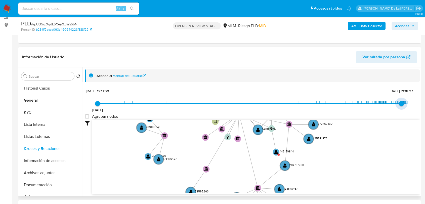
type input "1756389346000"
drag, startPoint x: 406, startPoint y: 105, endPoint x: 397, endPoint y: 105, distance: 9.0
click at [386, 105] on span "28/8/2025, 7:55:46" at bounding box center [399, 103] width 5 height 5
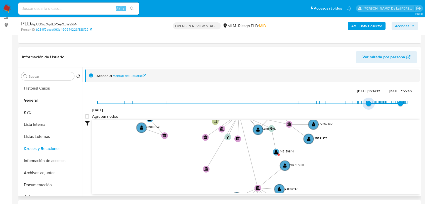
type input "1741202304000"
drag, startPoint x: 103, startPoint y: 103, endPoint x: 371, endPoint y: 107, distance: 268.0
click at [371, 106] on span "5/3/2025, 13:18:24" at bounding box center [371, 103] width 5 height 5
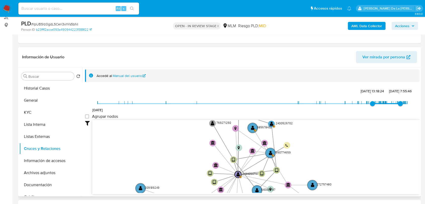
drag, startPoint x: 364, startPoint y: 129, endPoint x: 363, endPoint y: 190, distance: 61.8
click at [363, 183] on icon "device-681ec027cea590568a552100  user-2434094714  2434094714 C device-68214b8…" at bounding box center [255, 156] width 327 height 73
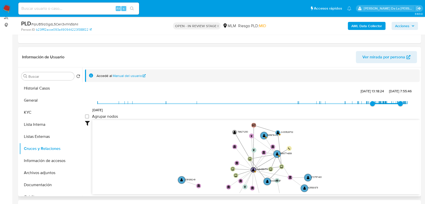
click at [308, 143] on icon "device-681ec027cea590568a552100  user-2434094714  2434094714 C device-68214b8…" at bounding box center [255, 156] width 327 height 73
click at [57, 163] on button "Información de accesos" at bounding box center [48, 160] width 59 height 12
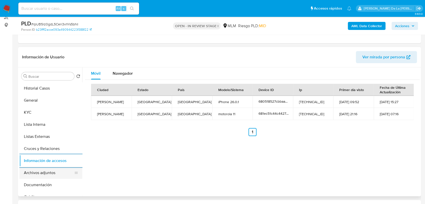
click at [47, 174] on button "Archivos adjuntos" at bounding box center [48, 173] width 59 height 12
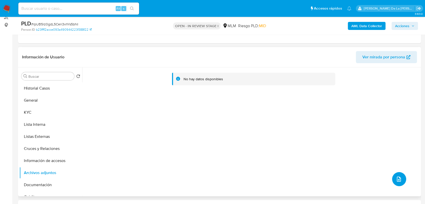
click at [386, 178] on icon "upload-file" at bounding box center [398, 179] width 6 height 6
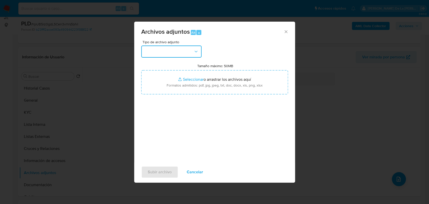
click at [165, 49] on button "button" at bounding box center [171, 51] width 60 height 12
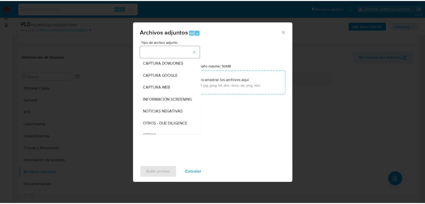
scroll to position [26, 0]
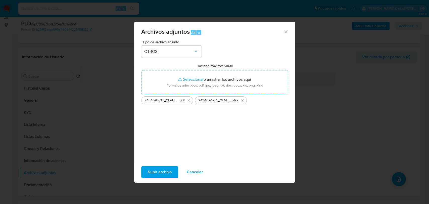
click at [160, 171] on span "Subir archivo" at bounding box center [160, 171] width 24 height 11
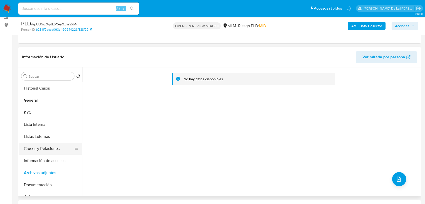
click at [61, 152] on button "Cruces y Relaciones" at bounding box center [48, 148] width 59 height 12
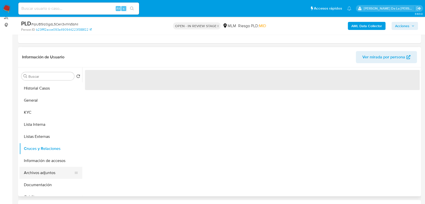
click at [48, 170] on button "Archivos adjuntos" at bounding box center [48, 173] width 59 height 12
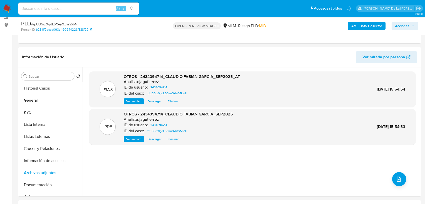
click at [386, 25] on span "Acciones" at bounding box center [402, 26] width 14 height 8
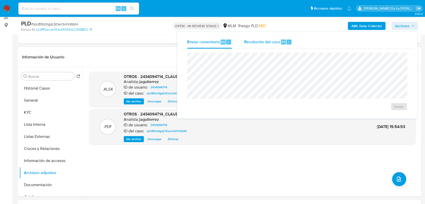
click at [260, 39] on span "Resolución del caso" at bounding box center [262, 42] width 36 height 6
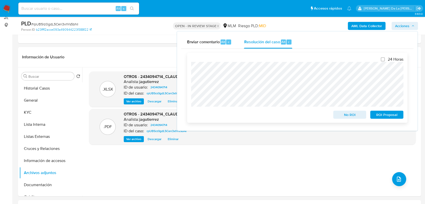
click at [346, 114] on span "No ROI" at bounding box center [349, 114] width 26 height 7
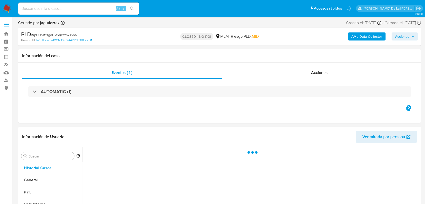
select select "10"
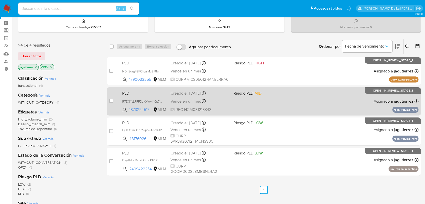
scroll to position [28, 0]
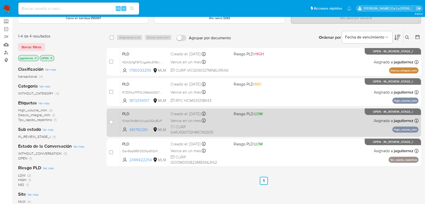
click at [220, 125] on span "CURP SARJ930712HMCNSS05" at bounding box center [199, 129] width 59 height 11
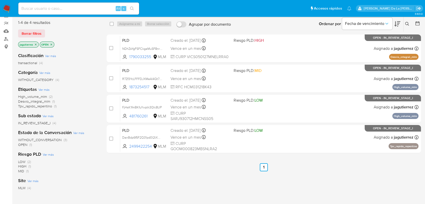
scroll to position [0, 0]
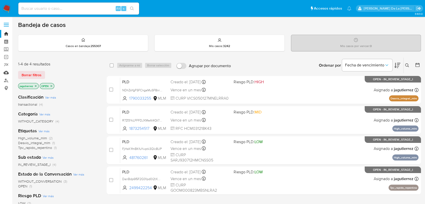
click at [7, 74] on link "Mulan" at bounding box center [30, 73] width 60 height 8
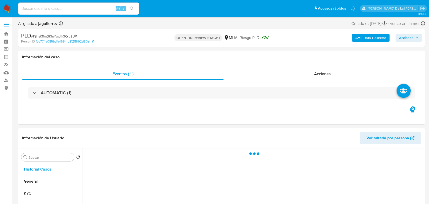
select select "10"
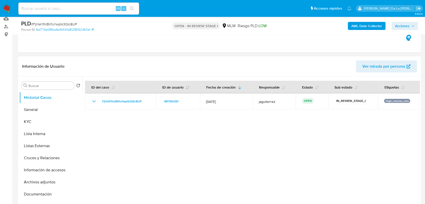
scroll to position [56, 0]
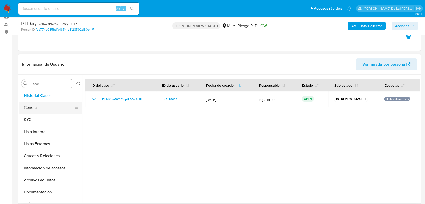
click at [52, 111] on button "General" at bounding box center [48, 107] width 59 height 12
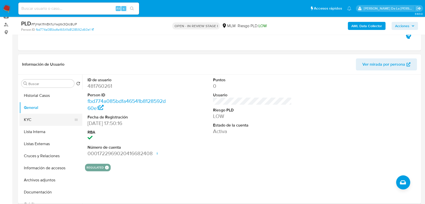
click at [43, 122] on button "KYC" at bounding box center [48, 120] width 59 height 12
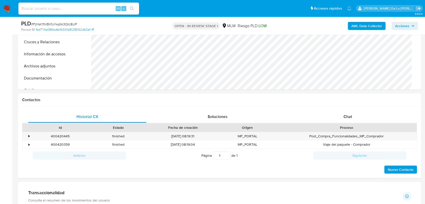
scroll to position [223, 0]
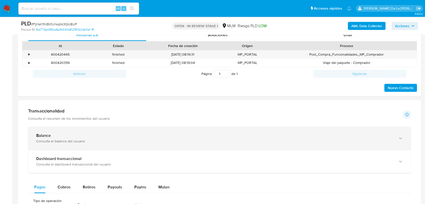
click at [83, 144] on div "Balance Consulta el balance del usuario" at bounding box center [219, 138] width 382 height 23
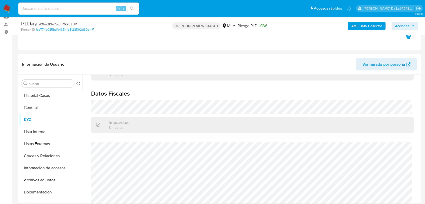
scroll to position [204, 0]
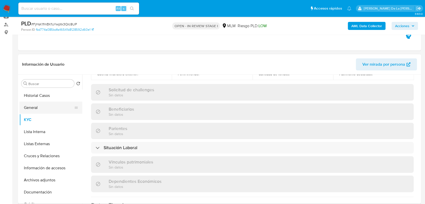
click at [48, 109] on button "General" at bounding box center [48, 107] width 59 height 12
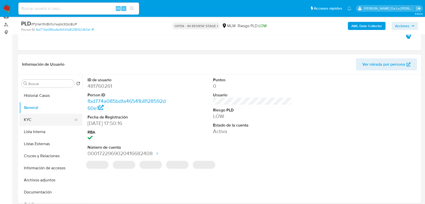
click at [32, 121] on button "KYC" at bounding box center [48, 120] width 59 height 12
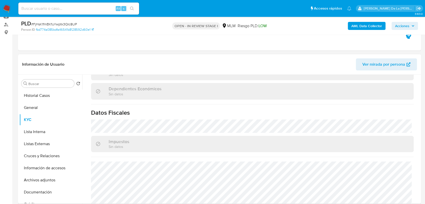
scroll to position [315, 0]
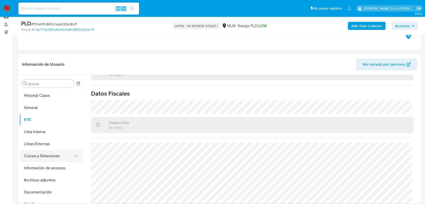
click at [51, 152] on button "Cruces y Relaciones" at bounding box center [48, 156] width 59 height 12
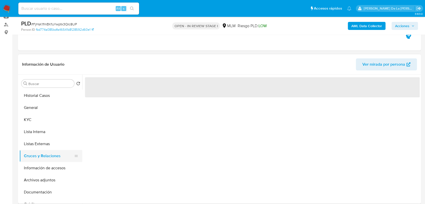
scroll to position [0, 0]
click at [50, 143] on button "Listas Externas" at bounding box center [48, 144] width 59 height 12
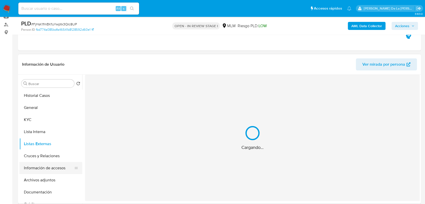
click at [54, 166] on button "Información de accesos" at bounding box center [48, 168] width 59 height 12
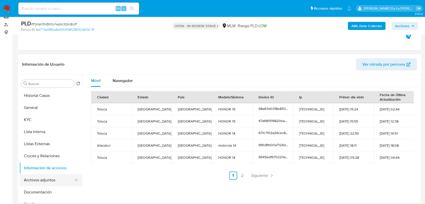
click at [44, 180] on button "Archivos adjuntos" at bounding box center [48, 180] width 59 height 12
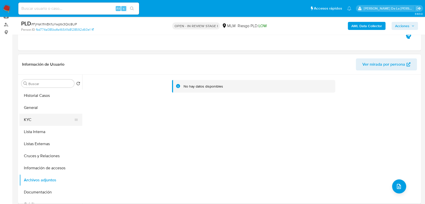
click at [44, 117] on button "KYC" at bounding box center [48, 120] width 59 height 12
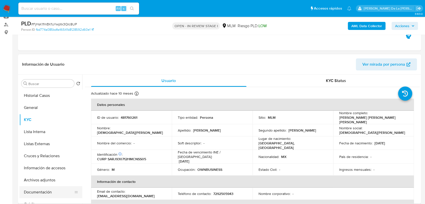
click at [40, 189] on button "Documentación" at bounding box center [48, 192] width 59 height 12
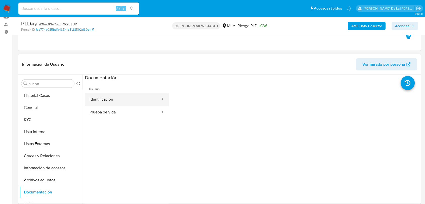
click at [112, 100] on button "Identificación" at bounding box center [123, 99] width 76 height 13
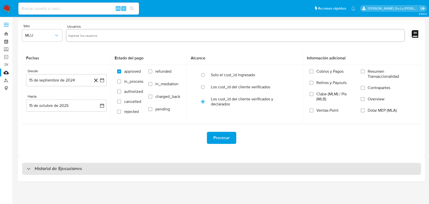
click at [72, 168] on h3 "Historial de Ejecuciones" at bounding box center [58, 169] width 47 height 6
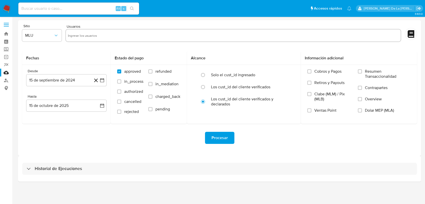
select select "10"
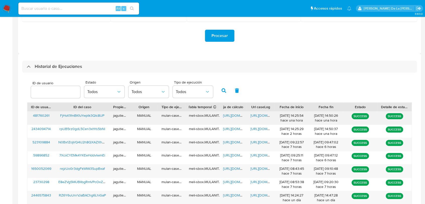
scroll to position [112, 0]
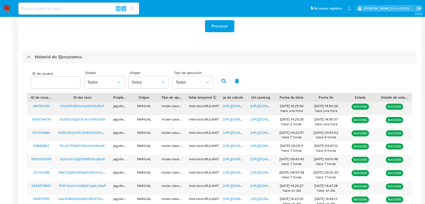
click at [240, 106] on span "[URL][DOMAIN_NAME]" at bounding box center [240, 105] width 35 height 5
click at [265, 105] on span "[URL][DOMAIN_NAME]" at bounding box center [267, 105] width 35 height 5
click at [81, 100] on div "ID del caso" at bounding box center [82, 97] width 55 height 9
click at [83, 105] on span "FjHsK1fmBKfuYwptk3QIc8UP" at bounding box center [82, 105] width 44 height 5
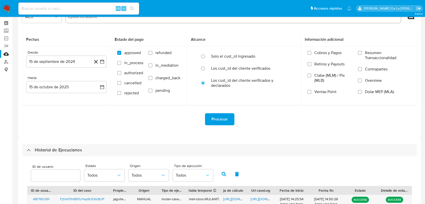
scroll to position [0, 0]
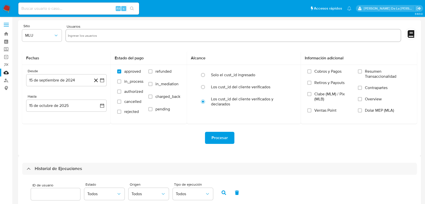
click at [3, 11] on img at bounding box center [7, 8] width 9 height 9
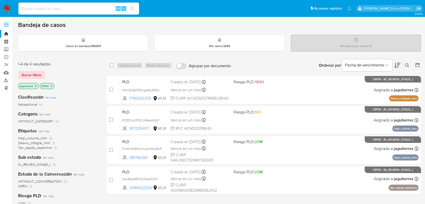
click at [34, 85] on icon "close-filter" at bounding box center [35, 85] width 3 height 3
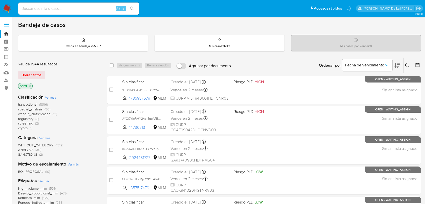
click at [26, 123] on span "screening" at bounding box center [25, 123] width 15 height 5
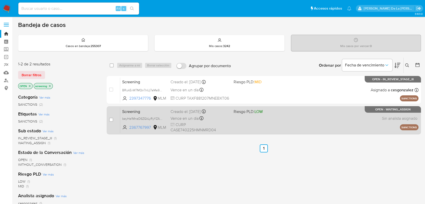
click at [248, 118] on span at bounding box center [262, 118] width 59 height 1
click at [147, 120] on span "beyHe1MneD6ZGkLyRyYZA3Vo" at bounding box center [143, 118] width 43 height 6
click at [249, 118] on span at bounding box center [262, 118] width 59 height 1
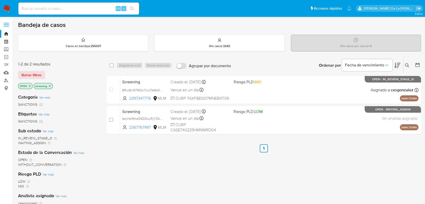
click at [6, 6] on img at bounding box center [7, 8] width 9 height 9
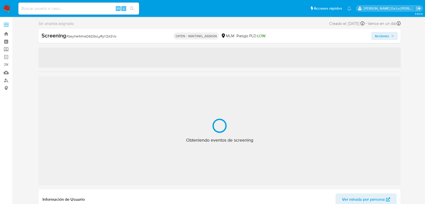
select select "10"
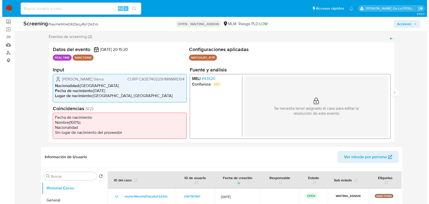
scroll to position [28, 0]
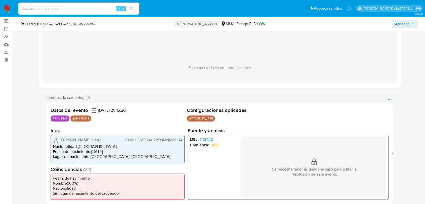
click at [208, 137] on span "# 43420" at bounding box center [206, 139] width 14 height 5
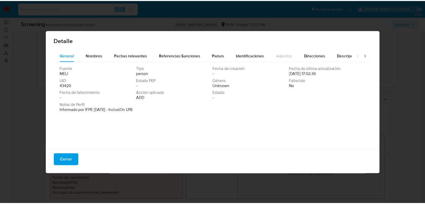
scroll to position [1, 0]
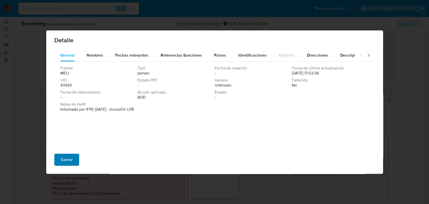
click at [73, 162] on button "Cerrar" at bounding box center [66, 159] width 25 height 12
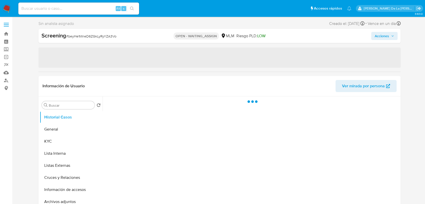
select select "10"
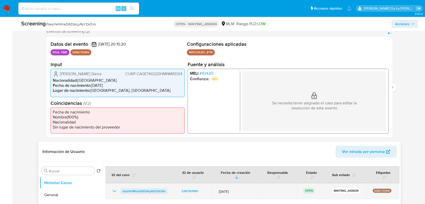
scroll to position [139, 0]
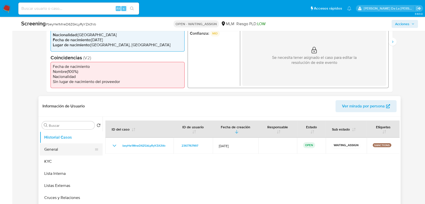
click at [67, 152] on button "General" at bounding box center [69, 149] width 59 height 12
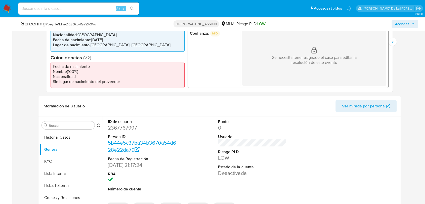
click at [128, 130] on dd "2367767997" at bounding box center [142, 127] width 68 height 7
copy dd "2367767997"
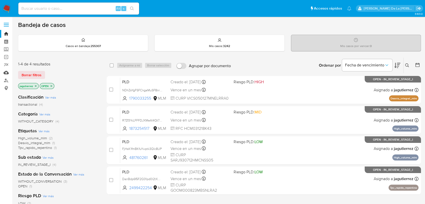
click at [5, 75] on link "Mulan" at bounding box center [30, 73] width 60 height 8
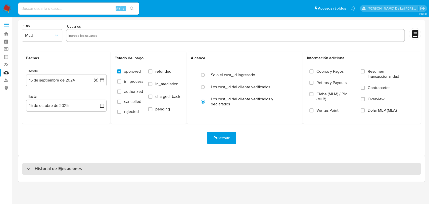
click at [59, 169] on h3 "Historial de Ejecuciones" at bounding box center [58, 169] width 47 height 6
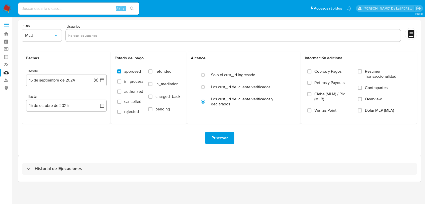
select select "10"
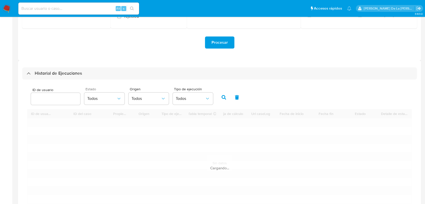
scroll to position [139, 0]
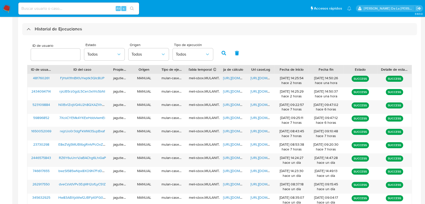
click at [261, 76] on span "[URL][DOMAIN_NAME]" at bounding box center [267, 77] width 35 height 5
click at [233, 80] on span "https://docs.google.com/spreadsheets/d/18nEuB4Uf2Lr83wF_jz9fbQxgabeMklvL4ZSVpXB…" at bounding box center [240, 77] width 35 height 5
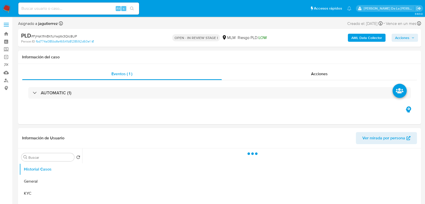
select select "10"
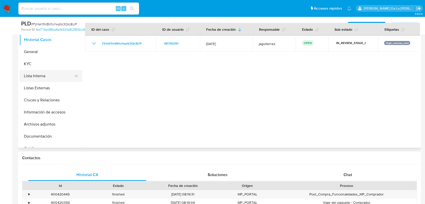
scroll to position [84, 0]
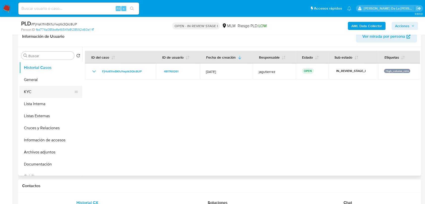
click at [42, 93] on button "KYC" at bounding box center [48, 92] width 59 height 12
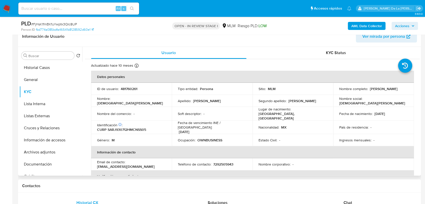
drag, startPoint x: 337, startPoint y: 91, endPoint x: 389, endPoint y: 92, distance: 52.0
click at [389, 92] on td "Nombre completo : [PERSON_NAME]" at bounding box center [373, 89] width 81 height 12
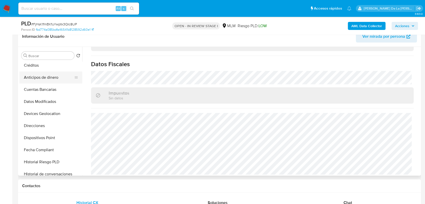
scroll to position [112, 0]
click at [44, 122] on button "Direcciones" at bounding box center [48, 125] width 59 height 12
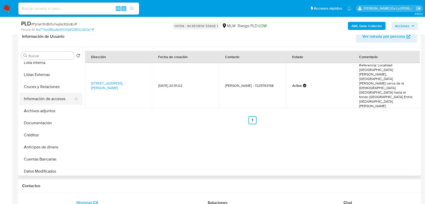
scroll to position [28, 0]
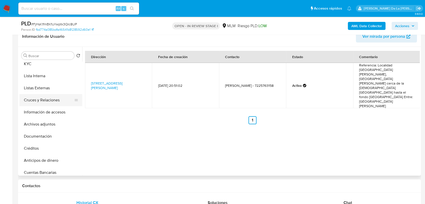
click at [45, 97] on button "Cruces y Relaciones" at bounding box center [48, 100] width 59 height 12
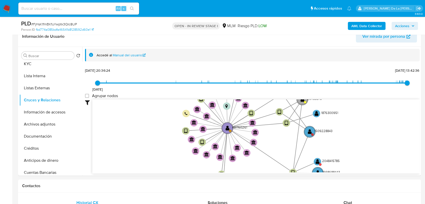
drag, startPoint x: 165, startPoint y: 167, endPoint x: 156, endPoint y: 176, distance: 12.6
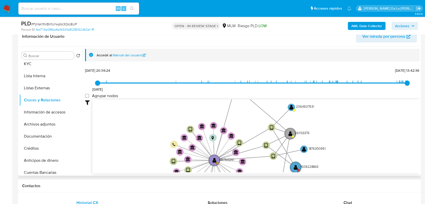
click at [164, 140] on icon "device-68a63d03f8e853af22e6e7d6  device-666cb9b3a11630a5d40eedf0  device-671c…" at bounding box center [255, 135] width 327 height 73
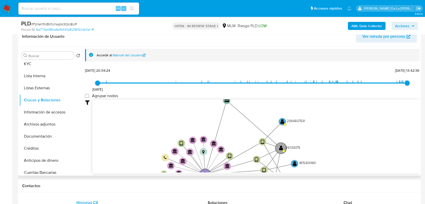
drag, startPoint x: 161, startPoint y: 128, endPoint x: 152, endPoint y: 142, distance: 16.5
click at [152, 142] on icon "device-68a63d03f8e853af22e6e7d6  device-666cb9b3a11630a5d40eedf0  device-671c…" at bounding box center [255, 135] width 327 height 73
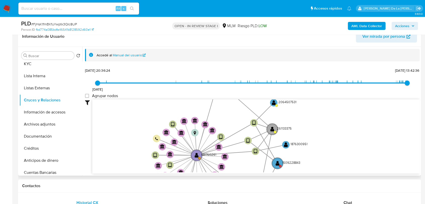
drag, startPoint x: 145, startPoint y: 113, endPoint x: 137, endPoint y: 75, distance: 38.6
click at [137, 76] on div "[DATE] [DATE] 20:36:24 [DATE] 13:42:36 Agrupar nodos Filtros Confianza alta Dev…" at bounding box center [252, 129] width 334 height 125
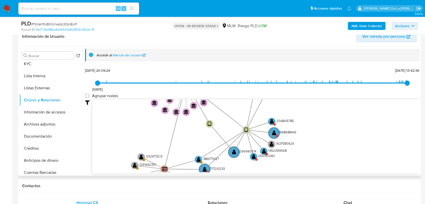
drag, startPoint x: 327, startPoint y: 123, endPoint x: 322, endPoint y: 106, distance: 17.8
click at [322, 106] on icon "device-68a63d03f8e853af22e6e7d6  device-666cb9b3a11630a5d40eedf0  device-671c…" at bounding box center [255, 135] width 327 height 73
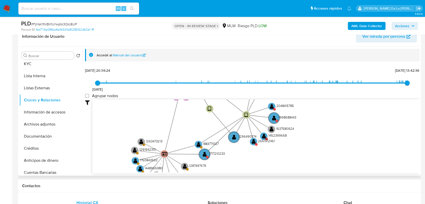
drag, startPoint x: 320, startPoint y: 136, endPoint x: 320, endPoint y: 121, distance: 15.1
click at [320, 121] on icon "device-68a63d03f8e853af22e6e7d6  device-666cb9b3a11630a5d40eedf0  device-671c…" at bounding box center [255, 135] width 327 height 73
drag, startPoint x: 315, startPoint y: 137, endPoint x: 317, endPoint y: 126, distance: 11.0
click at [317, 126] on icon "device-68a63d03f8e853af22e6e7d6  device-666cb9b3a11630a5d40eedf0  device-671c…" at bounding box center [255, 135] width 327 height 73
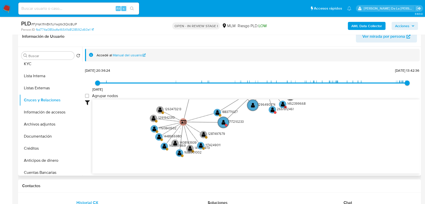
drag, startPoint x: 254, startPoint y: 136, endPoint x: 266, endPoint y: 122, distance: 17.8
click at [265, 123] on icon "device-68a63d03f8e853af22e6e7d6  device-666cb9b3a11630a5d40eedf0  device-671c…" at bounding box center [255, 135] width 327 height 73
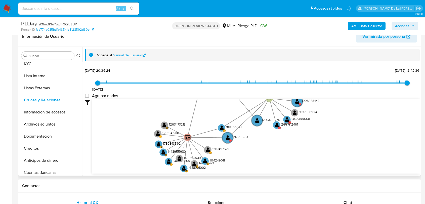
drag, startPoint x: 260, startPoint y: 133, endPoint x: 261, endPoint y: 151, distance: 18.4
click at [262, 151] on icon "device-68a63d03f8e853af22e6e7d6  device-666cb9b3a11630a5d40eedf0  device-671c…" at bounding box center [255, 135] width 327 height 73
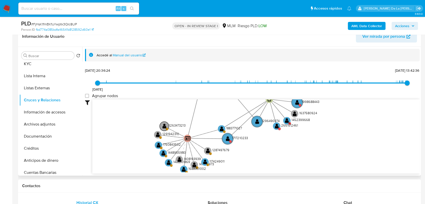
click at [162, 126] on text "" at bounding box center [164, 125] width 4 height 5
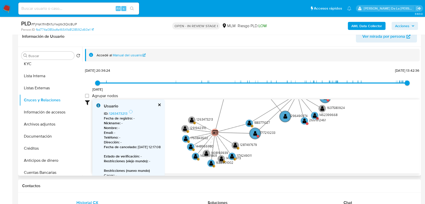
drag, startPoint x: 224, startPoint y: 105, endPoint x: 226, endPoint y: 103, distance: 2.9
click at [226, 103] on icon "device-68a63d03f8e853af22e6e7d6  device-666cb9b3a11630a5d40eedf0  device-671c…" at bounding box center [255, 135] width 327 height 73
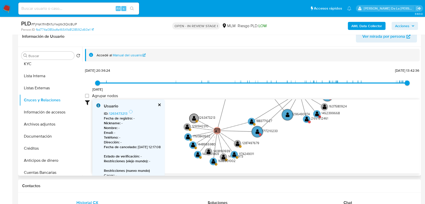
click at [192, 117] on text "" at bounding box center [194, 118] width 4 height 5
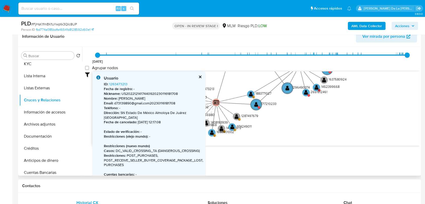
click at [268, 132] on icon "device-68a63d03f8e853af22e6e7d6  device-666cb9b3a11630a5d40eedf0  device-671c…" at bounding box center [255, 107] width 327 height 73
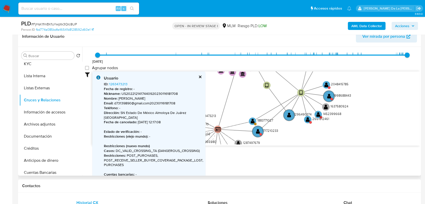
drag, startPoint x: 312, startPoint y: 113, endPoint x: 315, endPoint y: 157, distance: 44.6
click at [315, 157] on div "Filtros Confianza alta Device Tarjeta Persona validada Teléfono validado Confia…" at bounding box center [252, 117] width 334 height 92
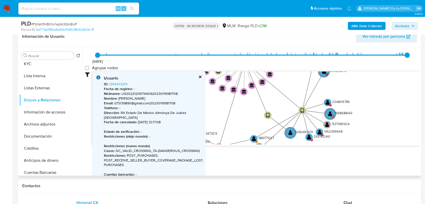
drag, startPoint x: 265, startPoint y: 115, endPoint x: 268, endPoint y: 153, distance: 38.5
click at [268, 153] on div "Filtros Confianza alta Device Tarjeta Persona validada Teléfono validado Confia…" at bounding box center [252, 117] width 334 height 92
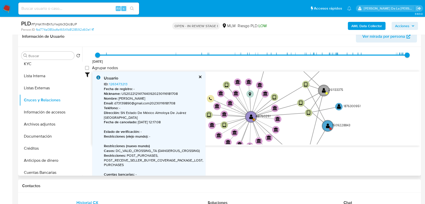
drag, startPoint x: 277, startPoint y: 85, endPoint x: 280, endPoint y: 137, distance: 52.6
click at [280, 137] on icon "device-68a63d03f8e853af22e6e7d6  device-666cb9b3a11630a5d40eedf0  device-671c…" at bounding box center [255, 107] width 327 height 73
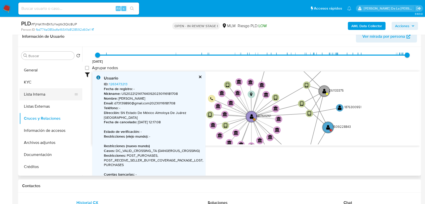
scroll to position [0, 0]
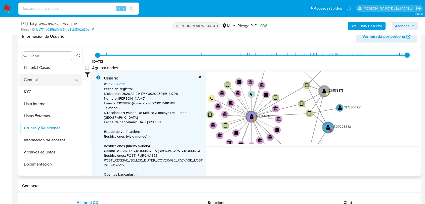
click at [37, 83] on button "General" at bounding box center [48, 80] width 59 height 12
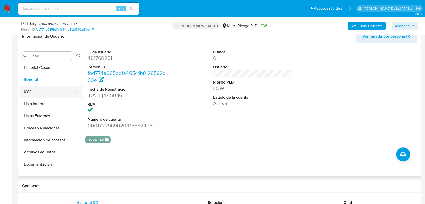
click at [31, 89] on button "KYC" at bounding box center [48, 92] width 59 height 12
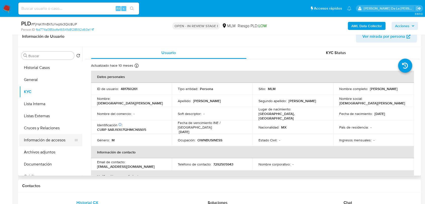
click at [52, 135] on button "Información de accesos" at bounding box center [48, 140] width 59 height 12
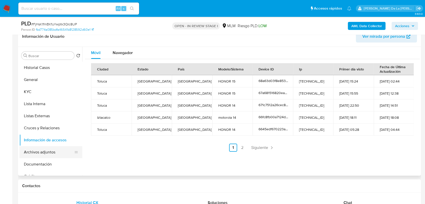
click at [42, 152] on button "Archivos adjuntos" at bounding box center [48, 152] width 59 height 12
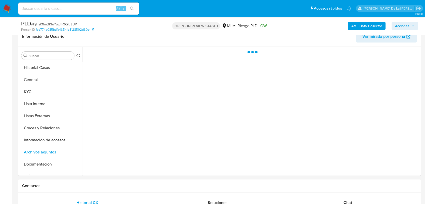
click at [52, 129] on button "Cruces y Relaciones" at bounding box center [50, 128] width 63 height 12
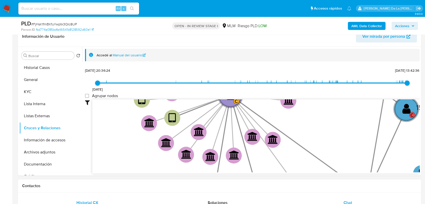
drag, startPoint x: 285, startPoint y: 123, endPoint x: 300, endPoint y: 198, distance: 76.2
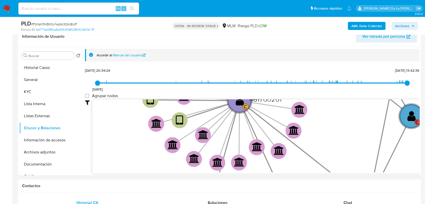
drag, startPoint x: 337, startPoint y: 129, endPoint x: 346, endPoint y: 189, distance: 61.2
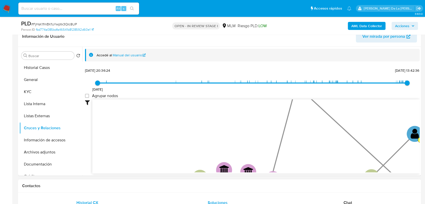
drag, startPoint x: 283, startPoint y: 158, endPoint x: 266, endPoint y: 203, distance: 47.9
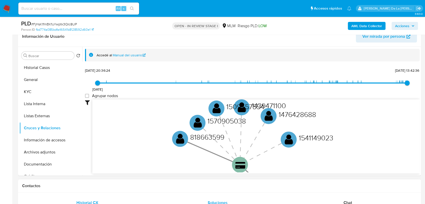
drag, startPoint x: 281, startPoint y: 128, endPoint x: 279, endPoint y: 203, distance: 75.4
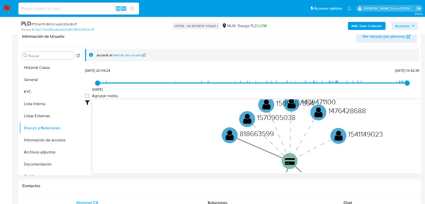
drag, startPoint x: 152, startPoint y: 98, endPoint x: 170, endPoint y: 3, distance: 96.7
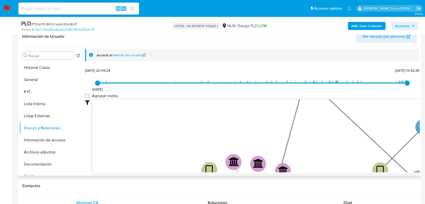
drag, startPoint x: 163, startPoint y: 133, endPoint x: 168, endPoint y: 48, distance: 85.8
click at [169, 59] on div "Accedé al Manual del usuario [DATE] [DATE] 20:36:24 [DATE] 13:42:36 Agrupar nod…" at bounding box center [252, 120] width 334 height 143
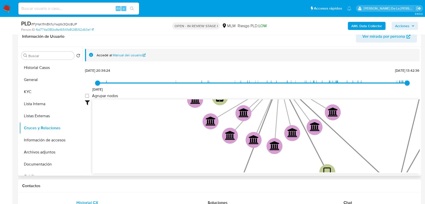
drag, startPoint x: 125, startPoint y: 164, endPoint x: 134, endPoint y: 97, distance: 67.2
click at [139, 68] on div "[DATE] [DATE] 20:36:24 [DATE] 13:42:36 Agrupar nodos Filtros Confianza alta Dev…" at bounding box center [252, 129] width 334 height 125
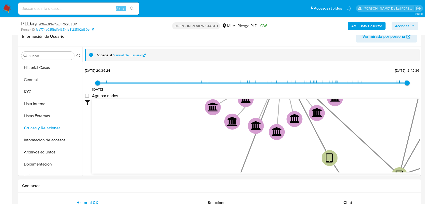
drag, startPoint x: 126, startPoint y: 152, endPoint x: 160, endPoint y: 34, distance: 122.9
click at [160, 49] on div "Accedé al Manual del usuario [DATE] [DATE] 20:36:24 [DATE] 13:42:36 Agrupar nod…" at bounding box center [252, 120] width 334 height 143
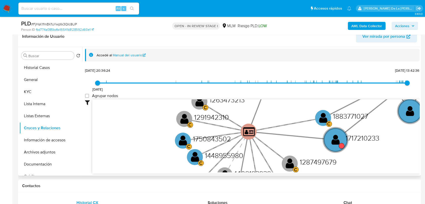
drag, startPoint x: 143, startPoint y: 139, endPoint x: 140, endPoint y: 109, distance: 30.2
click at [140, 109] on icon "device-68a63d03f8e853af22e6e7d6  device-666cb9b3a11630a5d40eedf0  device-671c…" at bounding box center [255, 135] width 327 height 73
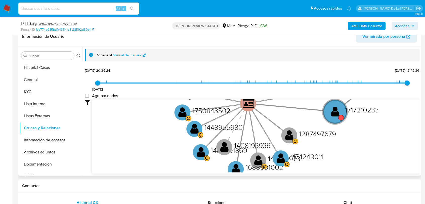
drag, startPoint x: 142, startPoint y: 128, endPoint x: 145, endPoint y: 124, distance: 4.2
click at [145, 124] on icon "device-68a63d03f8e853af22e6e7d6  device-666cb9b3a11630a5d40eedf0  device-671c…" at bounding box center [255, 135] width 327 height 73
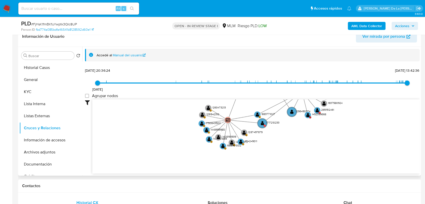
drag, startPoint x: 310, startPoint y: 176, endPoint x: 303, endPoint y: 137, distance: 39.5
click at [303, 137] on icon "device-68a63d03f8e853af22e6e7d6  device-666cb9b3a11630a5d40eedf0  device-671c…" at bounding box center [255, 135] width 327 height 73
click at [201, 122] on text "" at bounding box center [201, 123] width 3 height 5
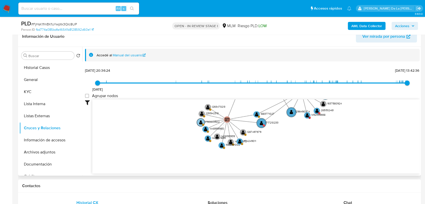
click at [201, 122] on text "" at bounding box center [200, 122] width 3 height 5
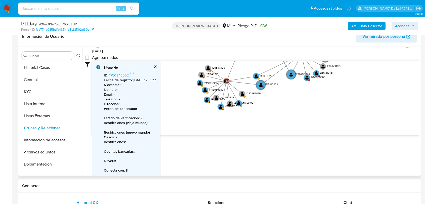
scroll to position [39, 0]
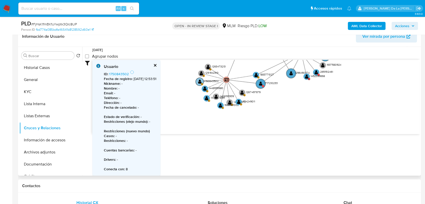
click at [201, 80] on circle at bounding box center [199, 82] width 8 height 8
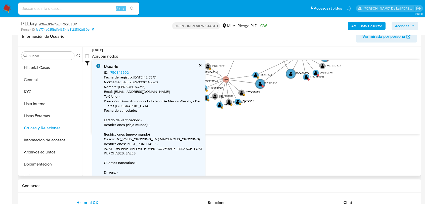
click at [198, 83] on p "Nickname : SAJE20240330145520" at bounding box center [153, 82] width 99 height 5
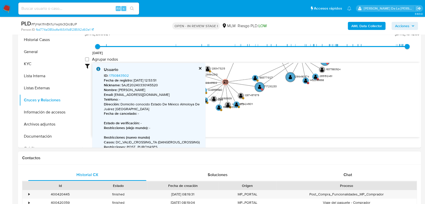
scroll to position [0, 0]
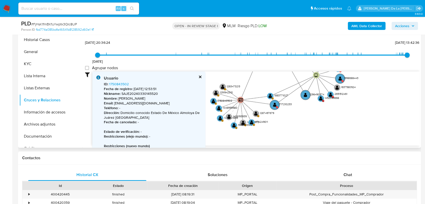
drag, startPoint x: 307, startPoint y: 130, endPoint x: 326, endPoint y: 140, distance: 21.0
click at [326, 140] on icon "device-68a63d03f8e853af22e6e7d6  device-666cb9b3a11630a5d40eedf0  device-671c…" at bounding box center [255, 107] width 327 height 73
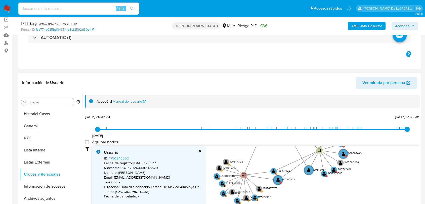
scroll to position [28, 0]
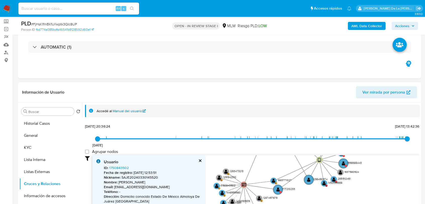
click at [130, 109] on link "Manual del usuario" at bounding box center [129, 111] width 33 height 5
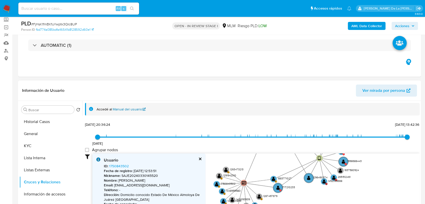
scroll to position [84, 0]
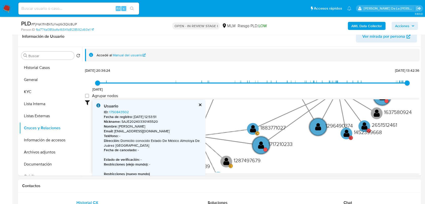
drag, startPoint x: 281, startPoint y: 120, endPoint x: 272, endPoint y: 192, distance: 72.7
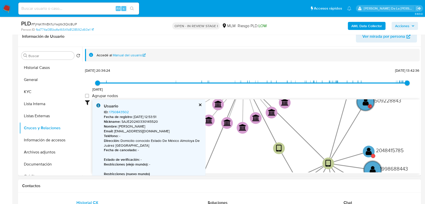
drag, startPoint x: 286, startPoint y: 186, endPoint x: 285, endPoint y: 188, distance: 2.8
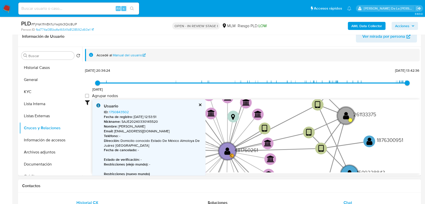
drag, startPoint x: 309, startPoint y: 146, endPoint x: 303, endPoint y: 198, distance: 52.7
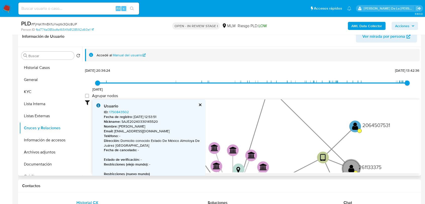
drag, startPoint x: 282, startPoint y: 144, endPoint x: 321, endPoint y: 140, distance: 38.7
click at [320, 140] on icon "device-68a63d03f8e853af22e6e7d6  device-666cb9b3a11630a5d40eedf0  device-671c…" at bounding box center [255, 135] width 327 height 73
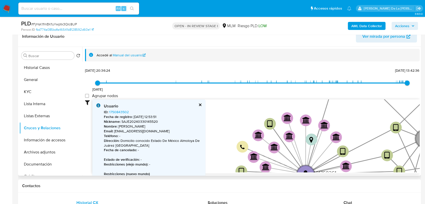
drag, startPoint x: 306, startPoint y: 108, endPoint x: 361, endPoint y: 66, distance: 69.0
click at [362, 70] on div "[DATE] [DATE] 20:36:24 [DATE] 13:42:36 Agrupar nodos Filtros Confianza alta Dev…" at bounding box center [252, 129] width 334 height 125
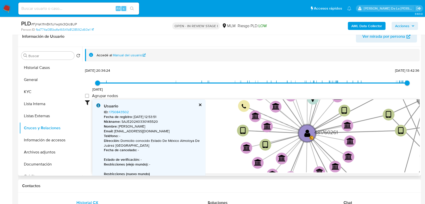
drag, startPoint x: 261, startPoint y: 130, endPoint x: 215, endPoint y: 127, distance: 46.1
click at [215, 127] on icon "device-68a63d03f8e853af22e6e7d6  device-666cb9b3a11630a5d40eedf0  device-671c…" at bounding box center [255, 135] width 327 height 73
click at [201, 104] on button "cerrar" at bounding box center [199, 104] width 3 height 3
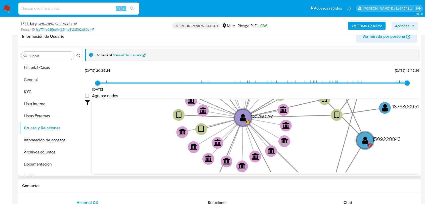
drag, startPoint x: 195, startPoint y: 131, endPoint x: 140, endPoint y: 163, distance: 64.0
click at [139, 164] on icon "device-68a63d03f8e853af22e6e7d6  device-666cb9b3a11630a5d40eedf0  device-671c…" at bounding box center [255, 135] width 327 height 73
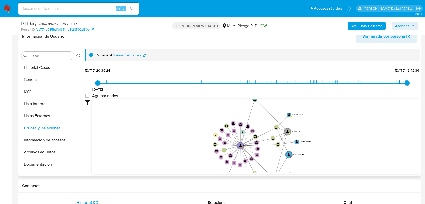
drag, startPoint x: 147, startPoint y: 137, endPoint x: 205, endPoint y: 116, distance: 62.2
click at [205, 116] on icon "device-68a63d03f8e853af22e6e7d6  device-666cb9b3a11630a5d40eedf0  device-671c…" at bounding box center [255, 135] width 327 height 73
click at [240, 146] on text "" at bounding box center [240, 145] width 3 height 3
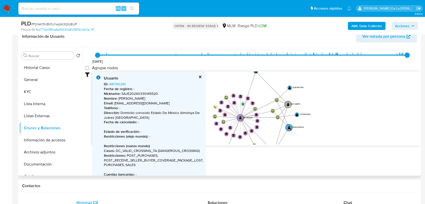
scroll to position [56, 0]
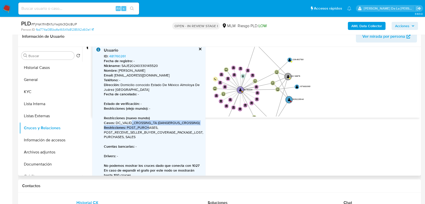
drag, startPoint x: 132, startPoint y: 124, endPoint x: 149, endPoint y: 129, distance: 17.6
click at [149, 129] on span "Fecha de registro : - Nickname : SAJE20240330145520 Nombre : [PERSON_NAME] Emai…" at bounding box center [153, 109] width 99 height 100
click at [149, 129] on p "Restricciones : POST_PURCHASES, POST_RECEIVE_SELLER_BUYER_COVERAGE_PACKAGE_LOST…" at bounding box center [153, 132] width 99 height 14
drag, startPoint x: 119, startPoint y: 127, endPoint x: 148, endPoint y: 131, distance: 29.6
click at [148, 131] on p "Restricciones : POST_PURCHASES, POST_RECEIVE_SELLER_BUYER_COVERAGE_PACKAGE_LOST…" at bounding box center [153, 132] width 99 height 14
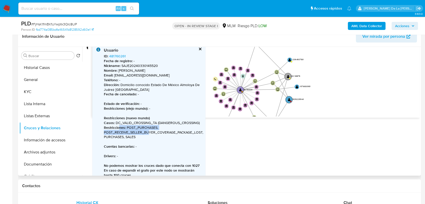
click at [148, 131] on p "Restricciones : POST_PURCHASES, POST_RECEIVE_SELLER_BUYER_COVERAGE_PACKAGE_LOST…" at bounding box center [153, 132] width 99 height 14
drag, startPoint x: 135, startPoint y: 126, endPoint x: 144, endPoint y: 137, distance: 14.3
click at [144, 137] on p "Restricciones : POST_PURCHASES, POST_RECEIVE_SELLER_BUYER_COVERAGE_PACKAGE_LOST…" at bounding box center [153, 132] width 99 height 14
click at [144, 136] on p "Restricciones : POST_PURCHASES, POST_RECEIVE_SELLER_BUYER_COVERAGE_PACKAGE_LOST…" at bounding box center [153, 132] width 99 height 14
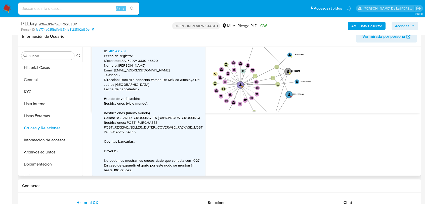
scroll to position [62, 0]
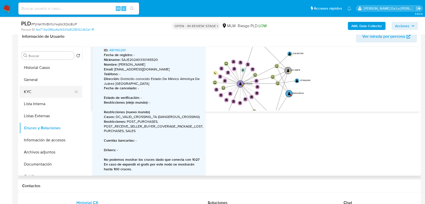
click at [39, 96] on button "KYC" at bounding box center [48, 92] width 59 height 12
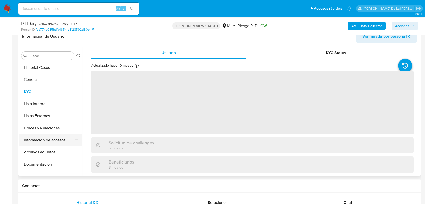
click at [52, 141] on button "Información de accesos" at bounding box center [48, 140] width 59 height 12
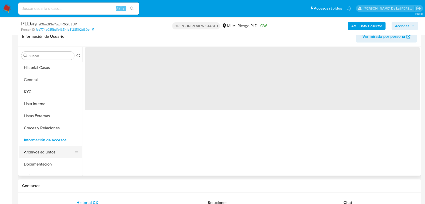
click at [50, 148] on button "Archivos adjuntos" at bounding box center [48, 152] width 59 height 12
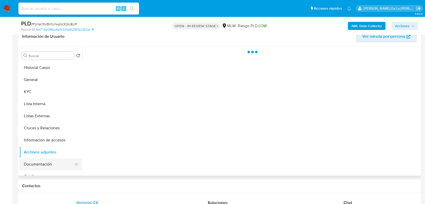
click at [44, 164] on button "Documentación" at bounding box center [48, 164] width 59 height 12
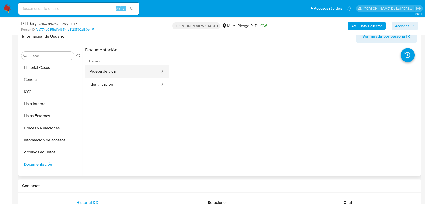
click at [109, 73] on button "Prueba de vida" at bounding box center [123, 71] width 76 height 13
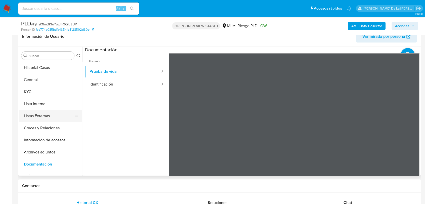
click at [49, 110] on button "Listas Externas" at bounding box center [48, 116] width 59 height 12
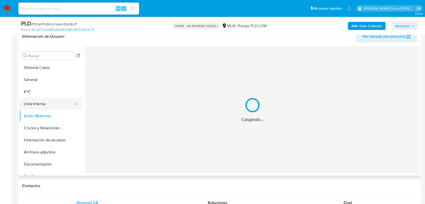
click at [57, 104] on button "Lista Interna" at bounding box center [48, 104] width 59 height 12
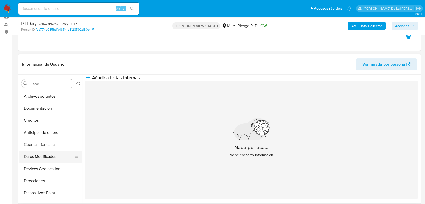
scroll to position [6, 0]
click at [56, 159] on button "Datos Modificados" at bounding box center [48, 156] width 59 height 12
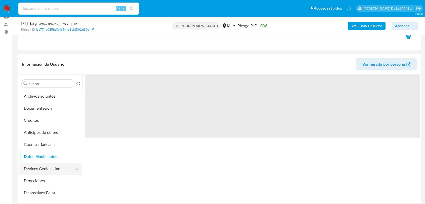
click at [50, 165] on button "Devices Geolocation" at bounding box center [48, 169] width 59 height 12
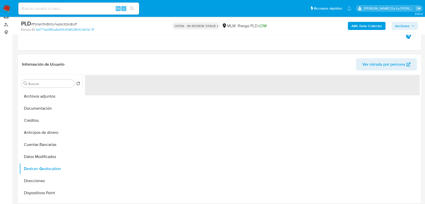
scroll to position [84, 0]
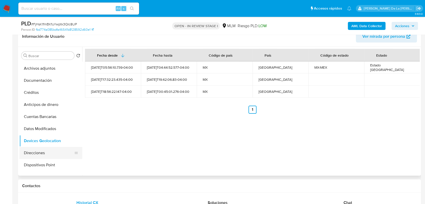
click at [44, 155] on button "Direcciones" at bounding box center [48, 153] width 59 height 12
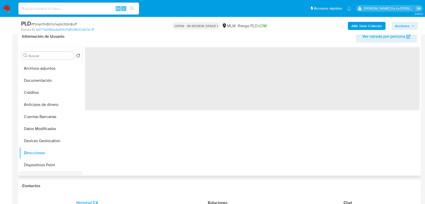
click at [45, 171] on button "Fecha Compliant" at bounding box center [48, 177] width 59 height 12
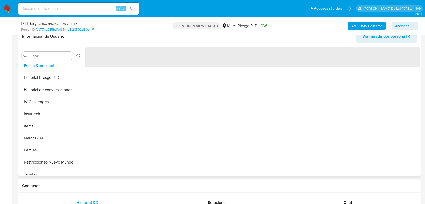
scroll to position [223, 0]
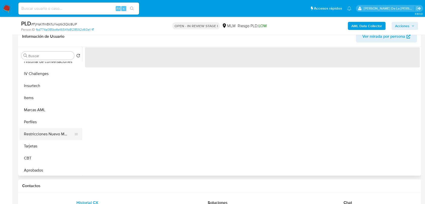
click at [47, 139] on button "Restricciones Nuevo Mundo" at bounding box center [48, 134] width 59 height 12
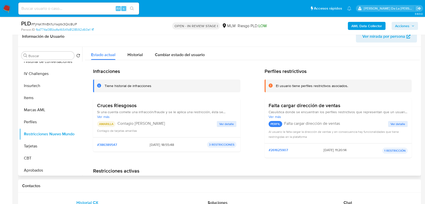
drag, startPoint x: 143, startPoint y: 113, endPoint x: 194, endPoint y: 113, distance: 51.0
click at [194, 113] on span "Si una cuenta comete una infracción/fraude y se le aplica una restricción, ésta…" at bounding box center [166, 112] width 139 height 5
click at [219, 123] on span "Ver detalle" at bounding box center [226, 123] width 15 height 5
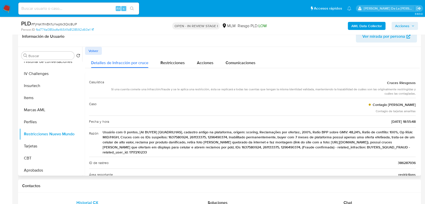
drag, startPoint x: 162, startPoint y: 86, endPoint x: 307, endPoint y: 93, distance: 145.3
click at [306, 93] on div "Cruces Riesgosos Si una cuenta comete una infracción/fraude y se le aplica una …" at bounding box center [261, 87] width 307 height 18
click at [307, 93] on div "Si una cuenta comete una infracción/fraude y se le aplica una restricción, ésta…" at bounding box center [261, 91] width 307 height 9
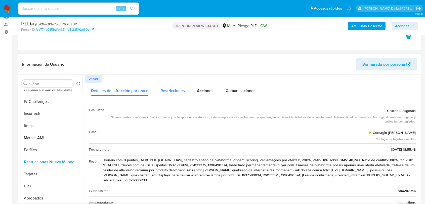
drag, startPoint x: 175, startPoint y: 78, endPoint x: 176, endPoint y: 88, distance: 10.2
click at [175, 81] on div "Volver" at bounding box center [252, 79] width 334 height 8
click at [176, 91] on span "Restricciones" at bounding box center [172, 91] width 24 height 6
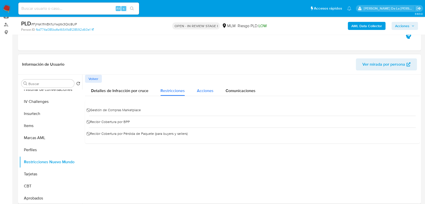
click at [208, 89] on span "Acciones" at bounding box center [205, 91] width 17 height 6
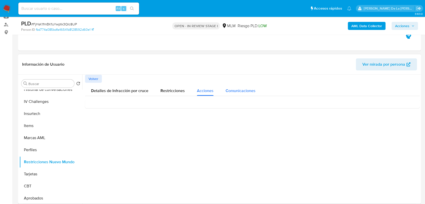
click at [238, 93] on span "Comunicaciones" at bounding box center [240, 91] width 30 height 6
click at [93, 80] on span "Volver" at bounding box center [93, 78] width 10 height 7
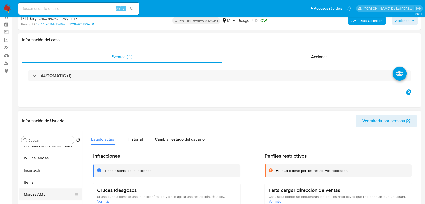
scroll to position [84, 0]
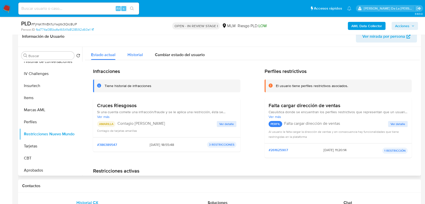
click at [125, 49] on button "Historial" at bounding box center [134, 53] width 27 height 13
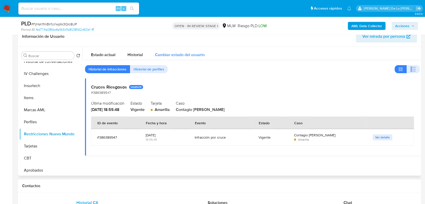
click at [171, 54] on span "Cambiar estado del usuario" at bounding box center [180, 55] width 50 height 6
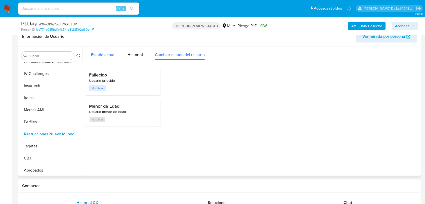
click at [95, 53] on span "Estado actual" at bounding box center [103, 55] width 24 height 6
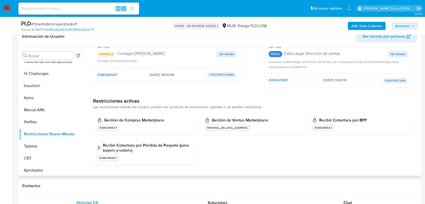
scroll to position [0, 0]
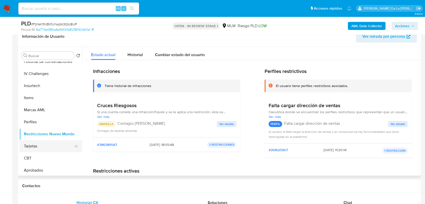
click at [54, 148] on button "Tarjetas" at bounding box center [48, 146] width 59 height 12
